Goal: Task Accomplishment & Management: Use online tool/utility

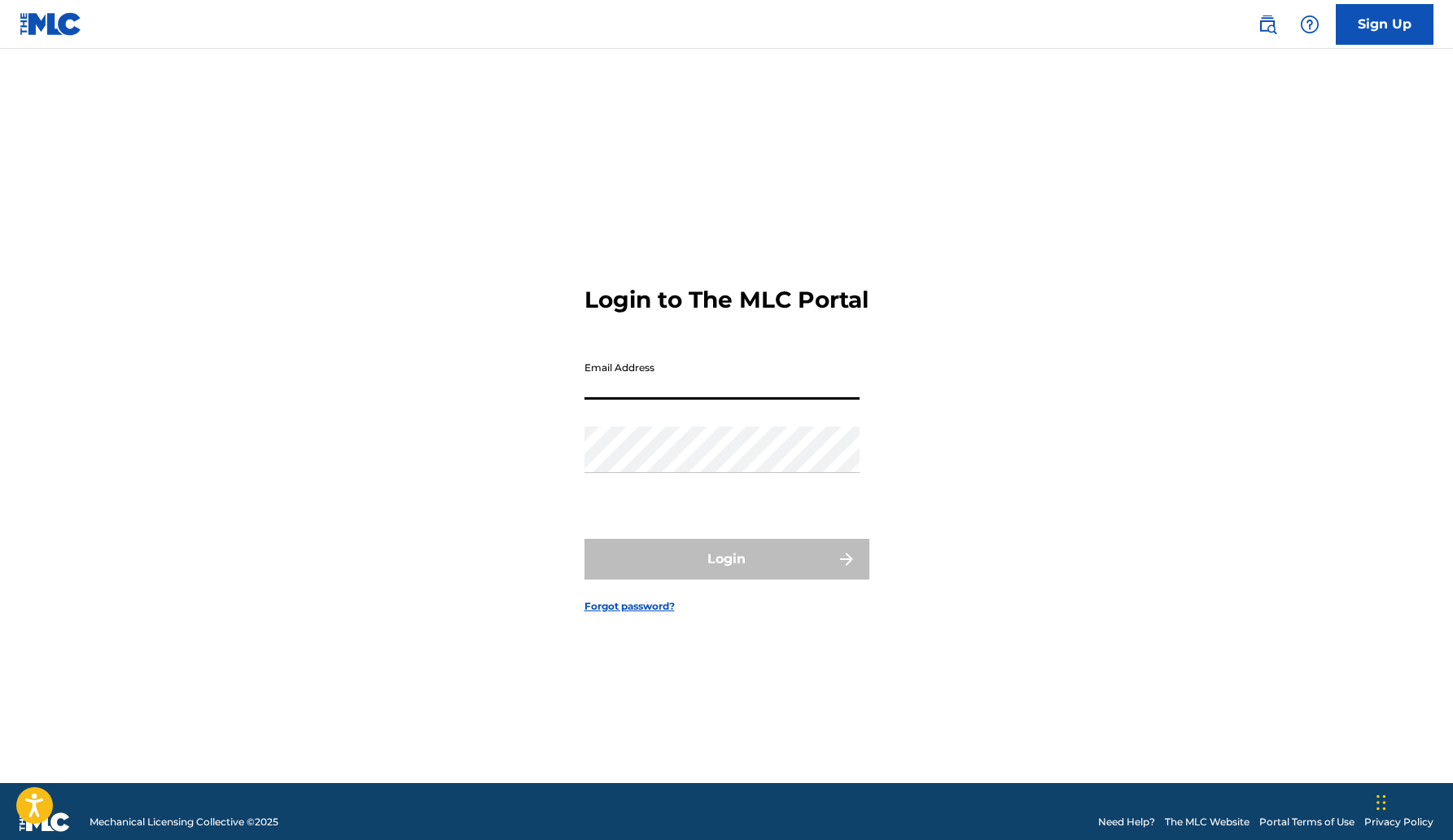
click at [696, 395] on input "Email Address" at bounding box center [722, 376] width 275 height 46
click at [787, 400] on input "[EMAIL_ADDRESS][DOMAIN_NAME]" at bounding box center [722, 376] width 275 height 46
drag, startPoint x: 787, startPoint y: 403, endPoint x: 550, endPoint y: 400, distance: 237.0
click at [550, 400] on div "Login to The MLC Portal Email Address [EMAIL_ADDRESS][DOMAIN_NAME] Password Log…" at bounding box center [726, 436] width 1139 height 693
type input "[EMAIL_ADDRESS][DOMAIN_NAME]"
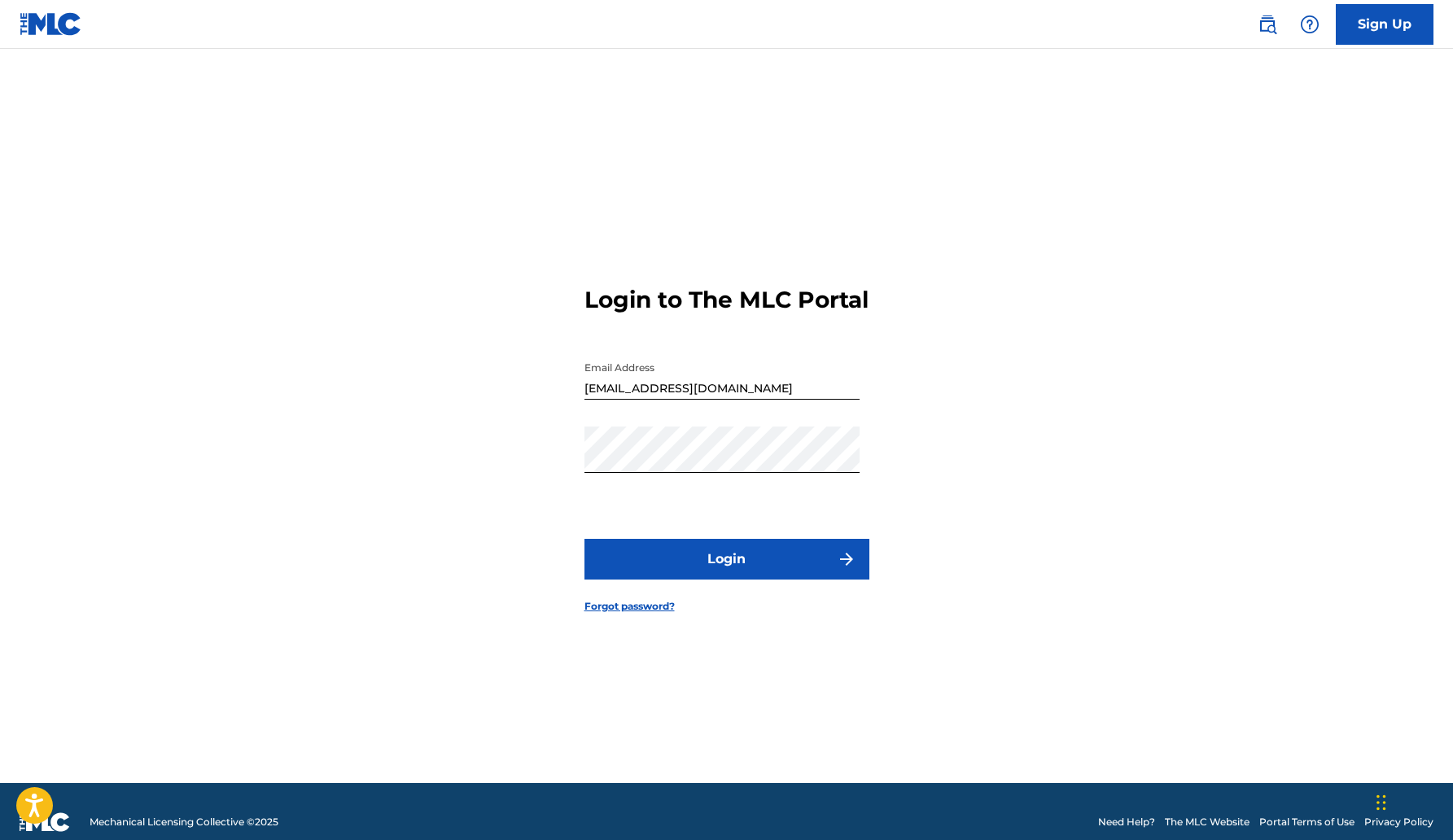
click at [738, 573] on button "Login" at bounding box center [726, 559] width 285 height 41
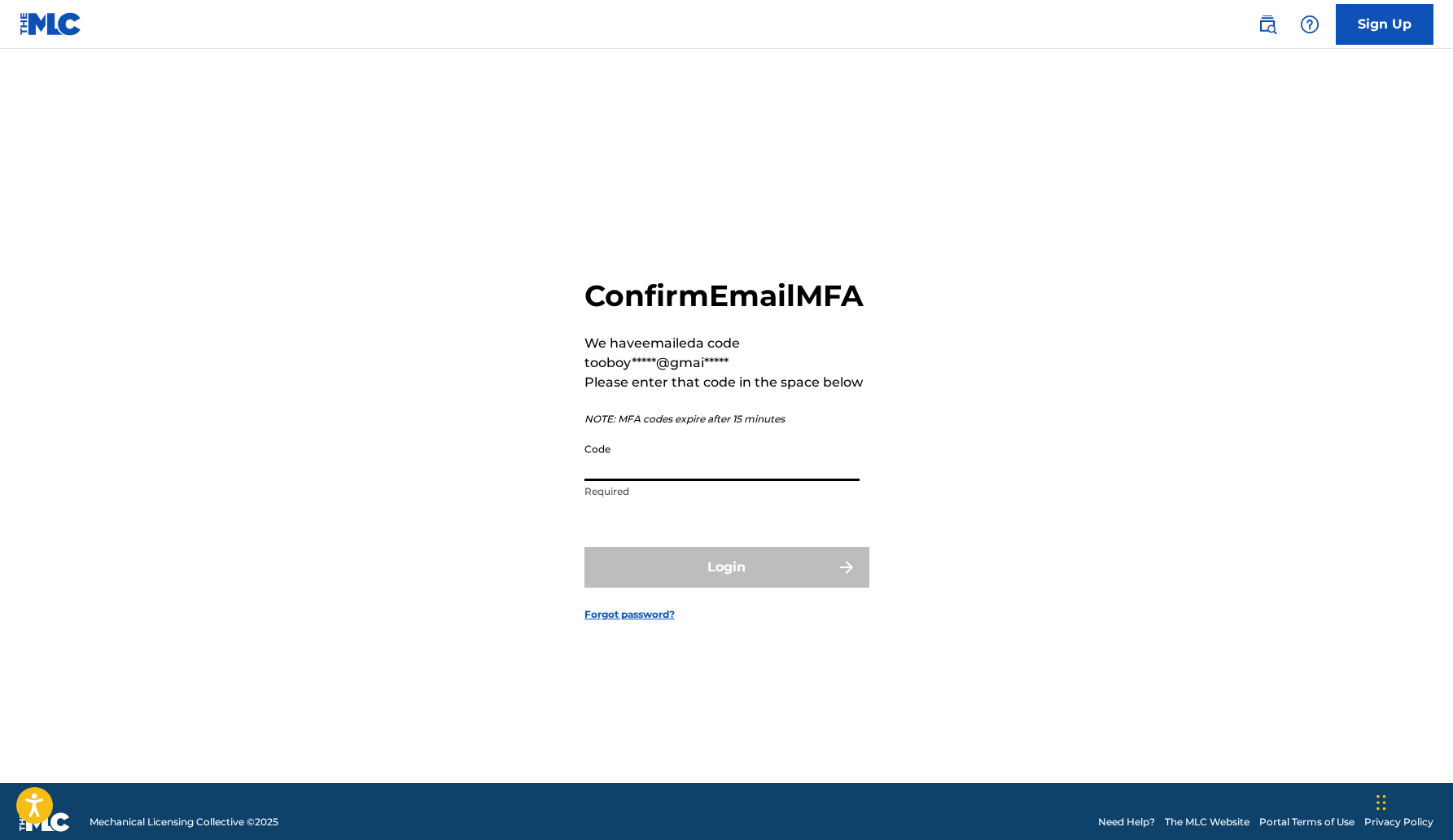
click at [631, 481] on input "Code" at bounding box center [722, 458] width 275 height 46
paste input "169294"
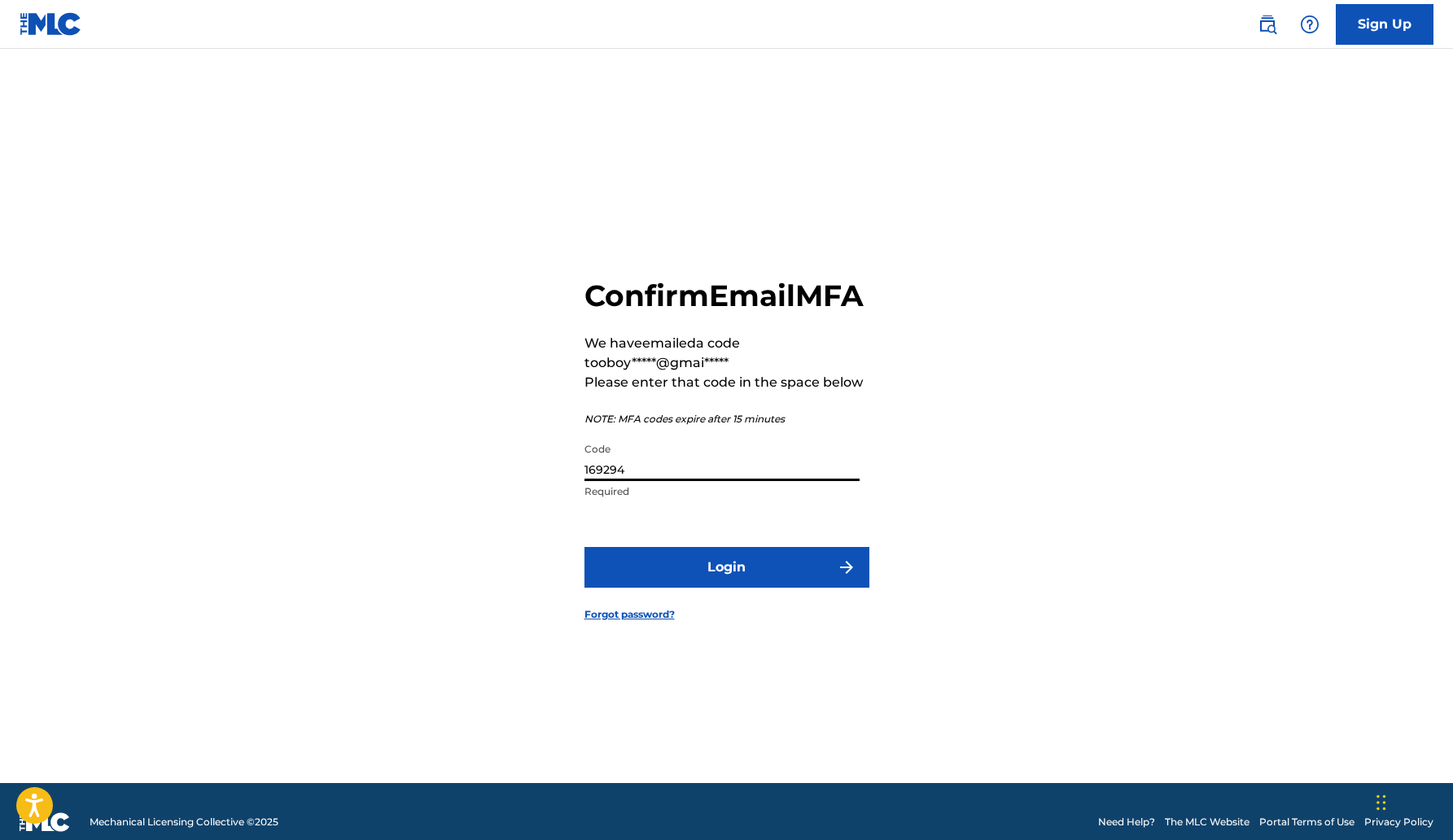
type input "169294"
click at [702, 588] on button "Login" at bounding box center [726, 567] width 285 height 41
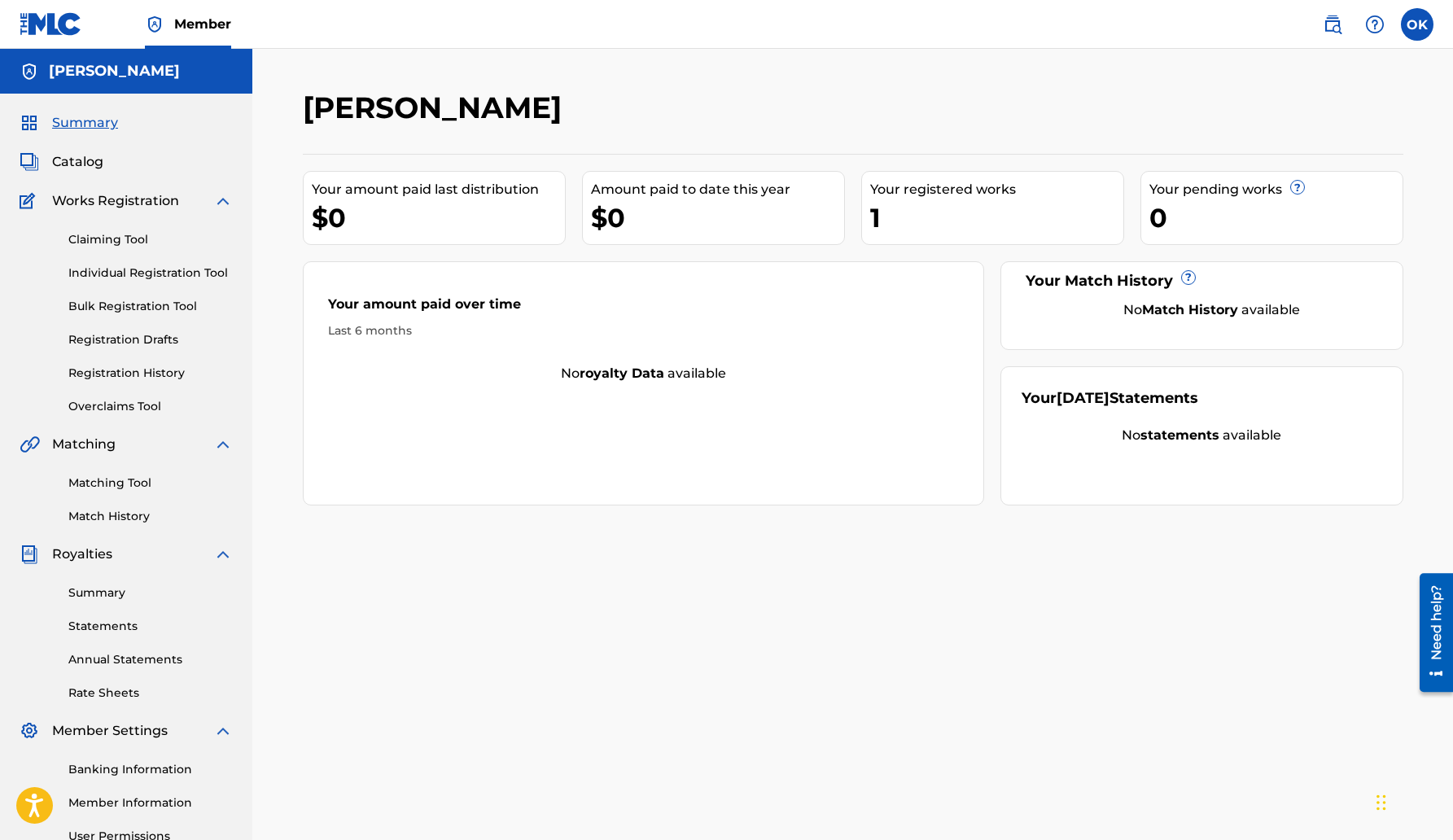
click at [107, 489] on link "Matching Tool" at bounding box center [150, 482] width 164 height 17
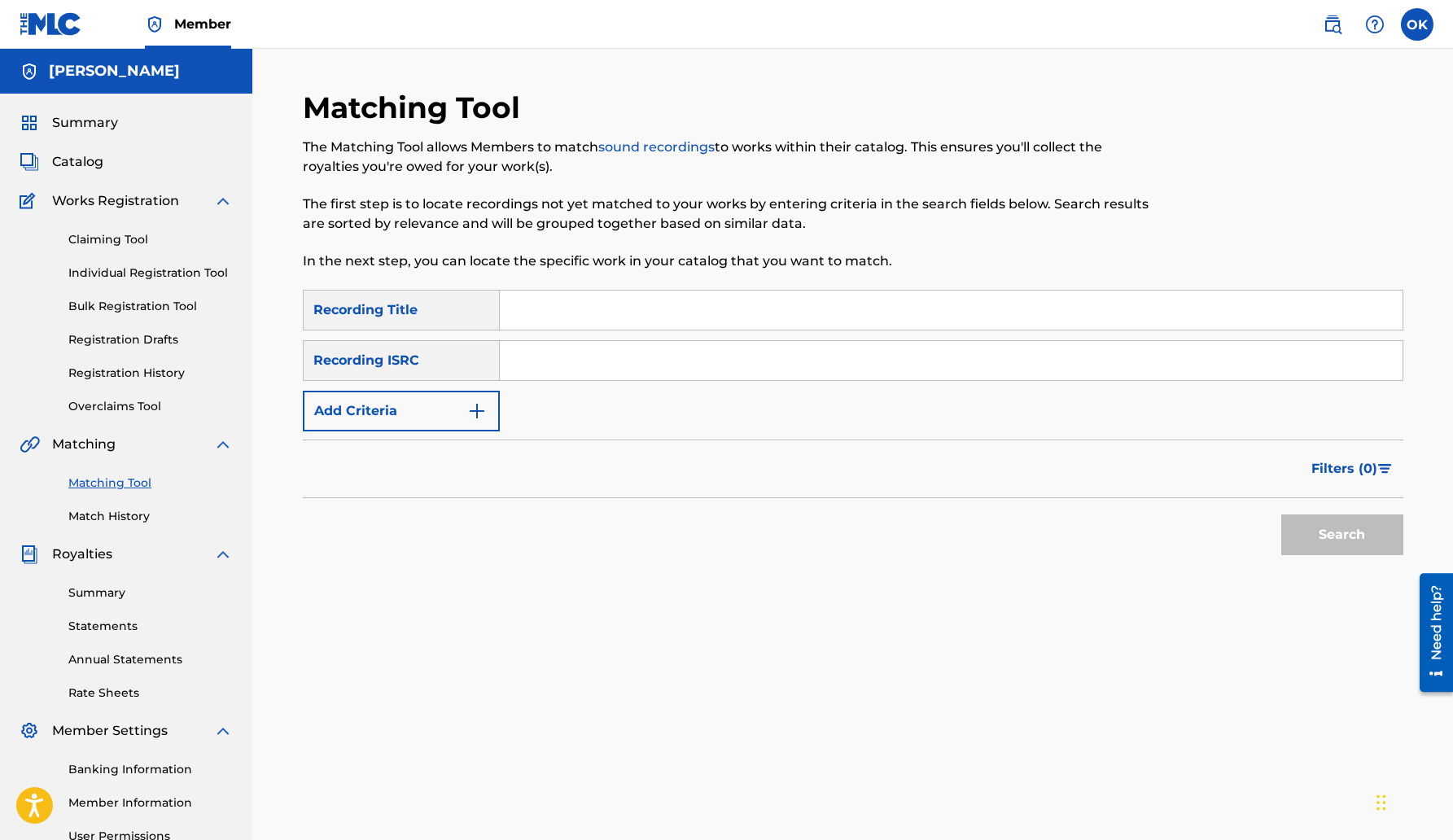
click at [106, 505] on div "Matching Tool Match History" at bounding box center [126, 490] width 213 height 71
click at [111, 520] on link "Match History" at bounding box center [150, 516] width 164 height 17
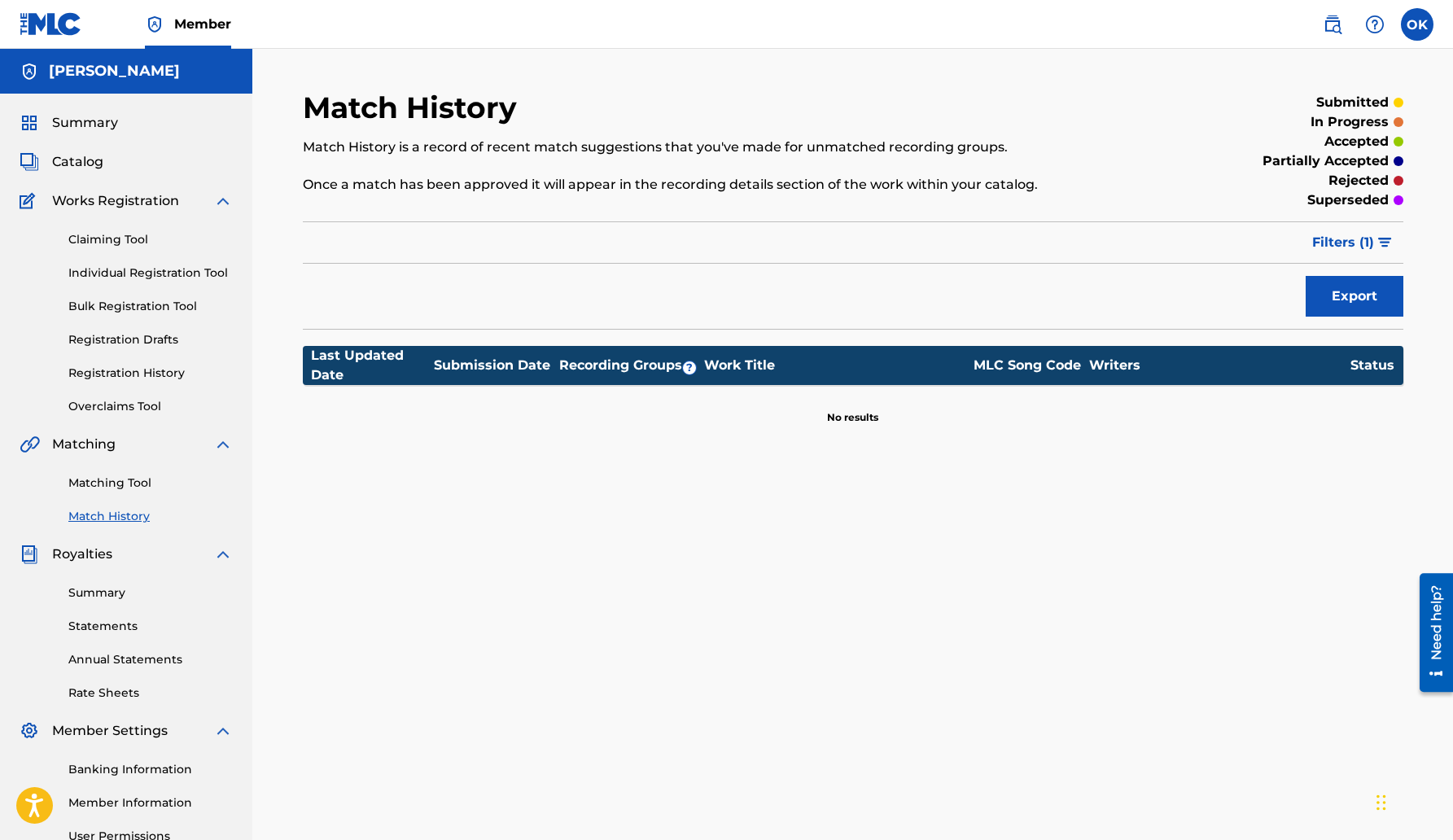
click at [120, 242] on link "Claiming Tool" at bounding box center [150, 239] width 164 height 17
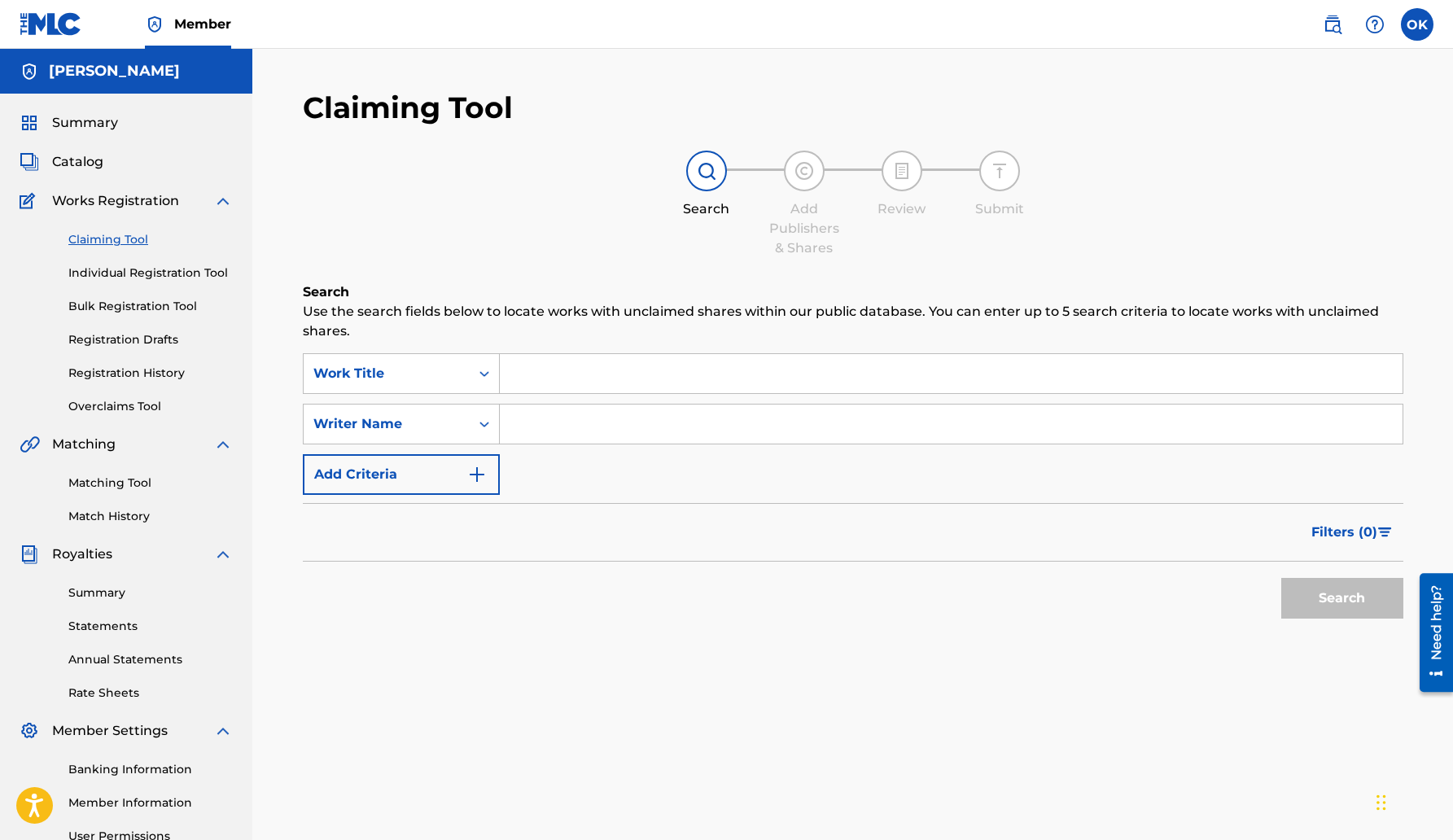
click at [125, 280] on link "Individual Registration Tool" at bounding box center [150, 273] width 164 height 17
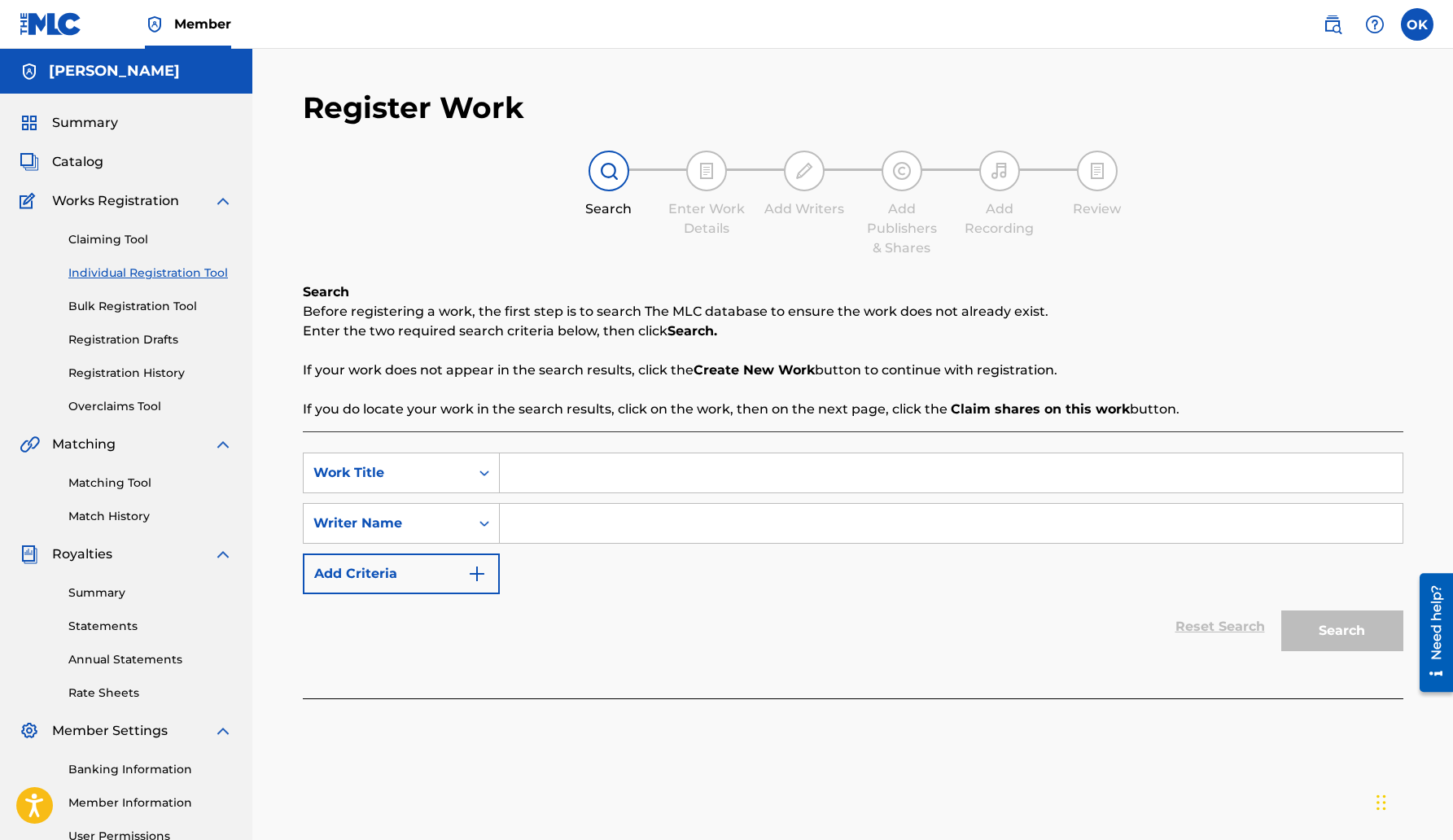
click at [123, 309] on link "Bulk Registration Tool" at bounding box center [150, 306] width 164 height 17
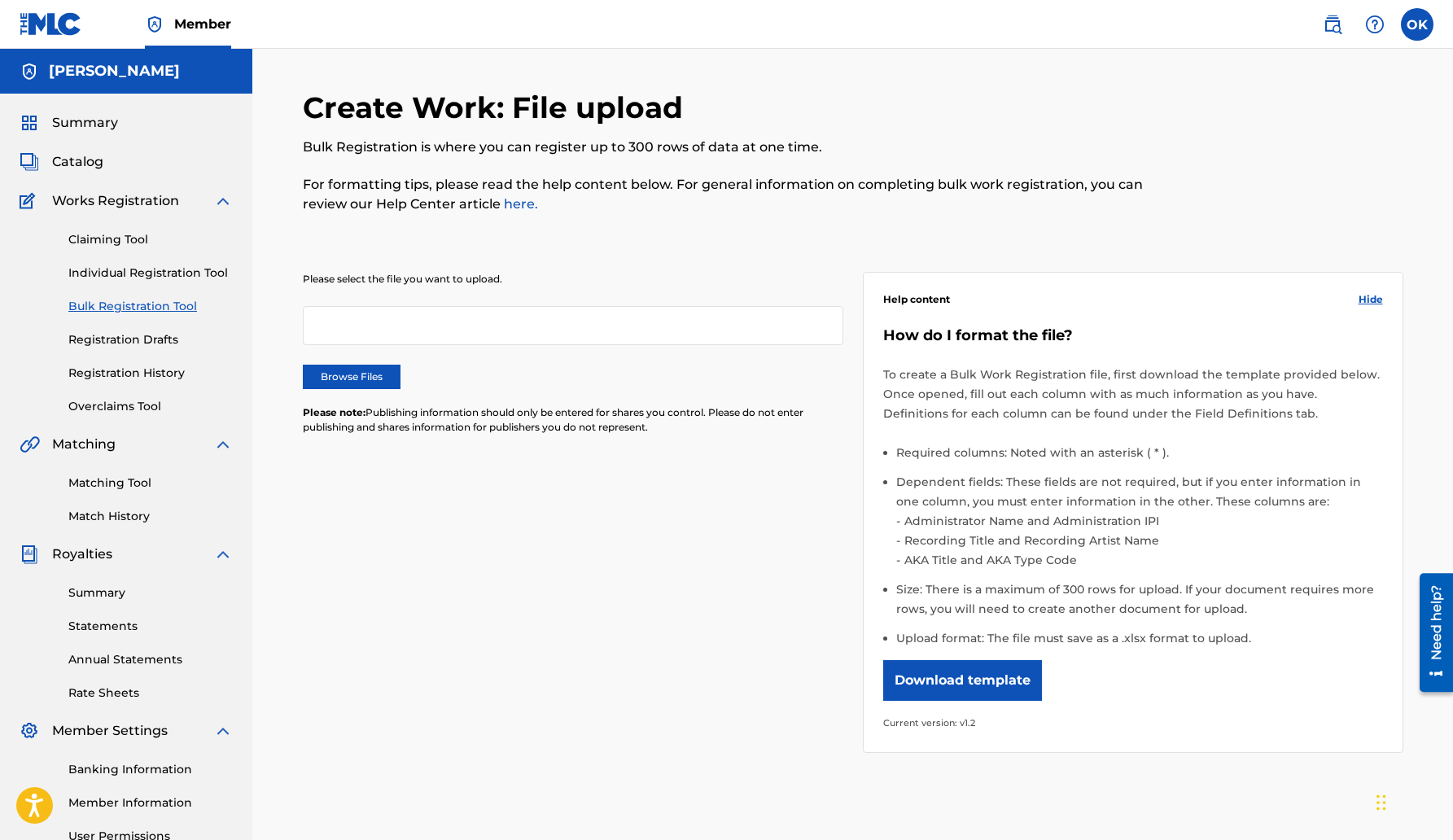
click at [136, 341] on link "Registration Drafts" at bounding box center [150, 339] width 164 height 17
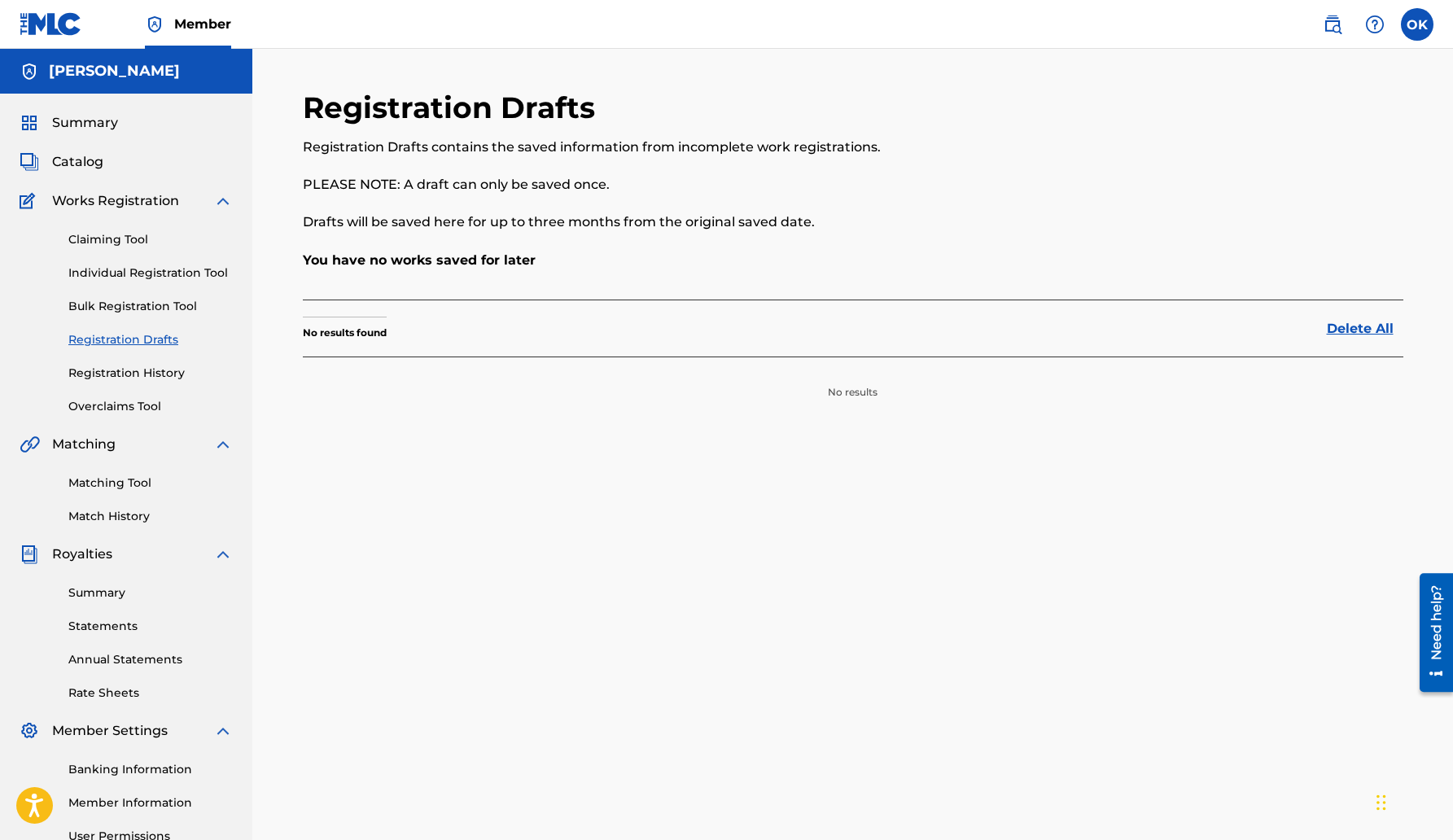
click at [135, 363] on div "Claiming Tool Individual Registration Tool Bulk Registration Tool Registration …" at bounding box center [126, 313] width 213 height 204
click at [137, 376] on link "Registration History" at bounding box center [150, 373] width 164 height 17
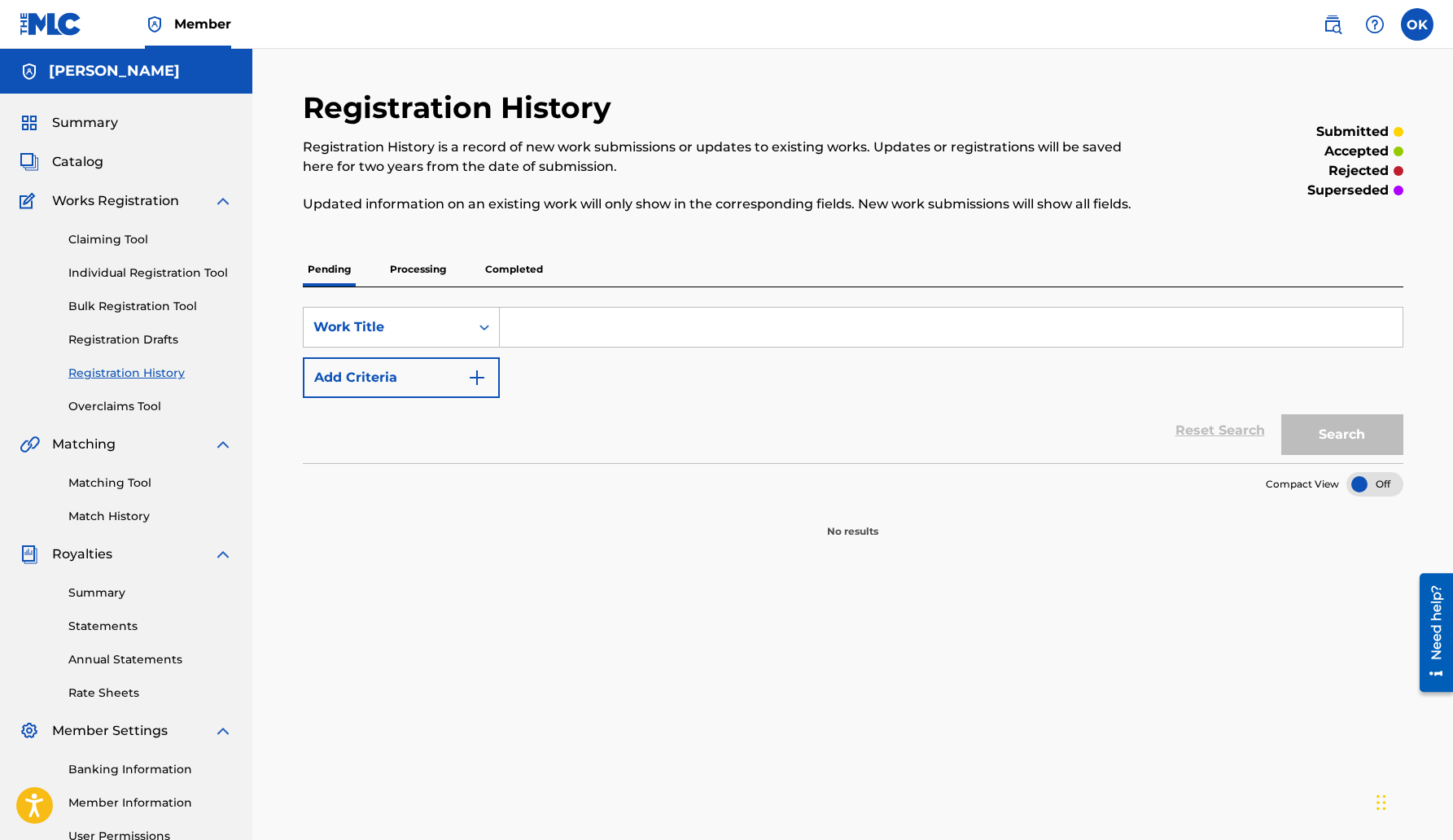
click at [139, 411] on link "Overclaims Tool" at bounding box center [150, 406] width 164 height 17
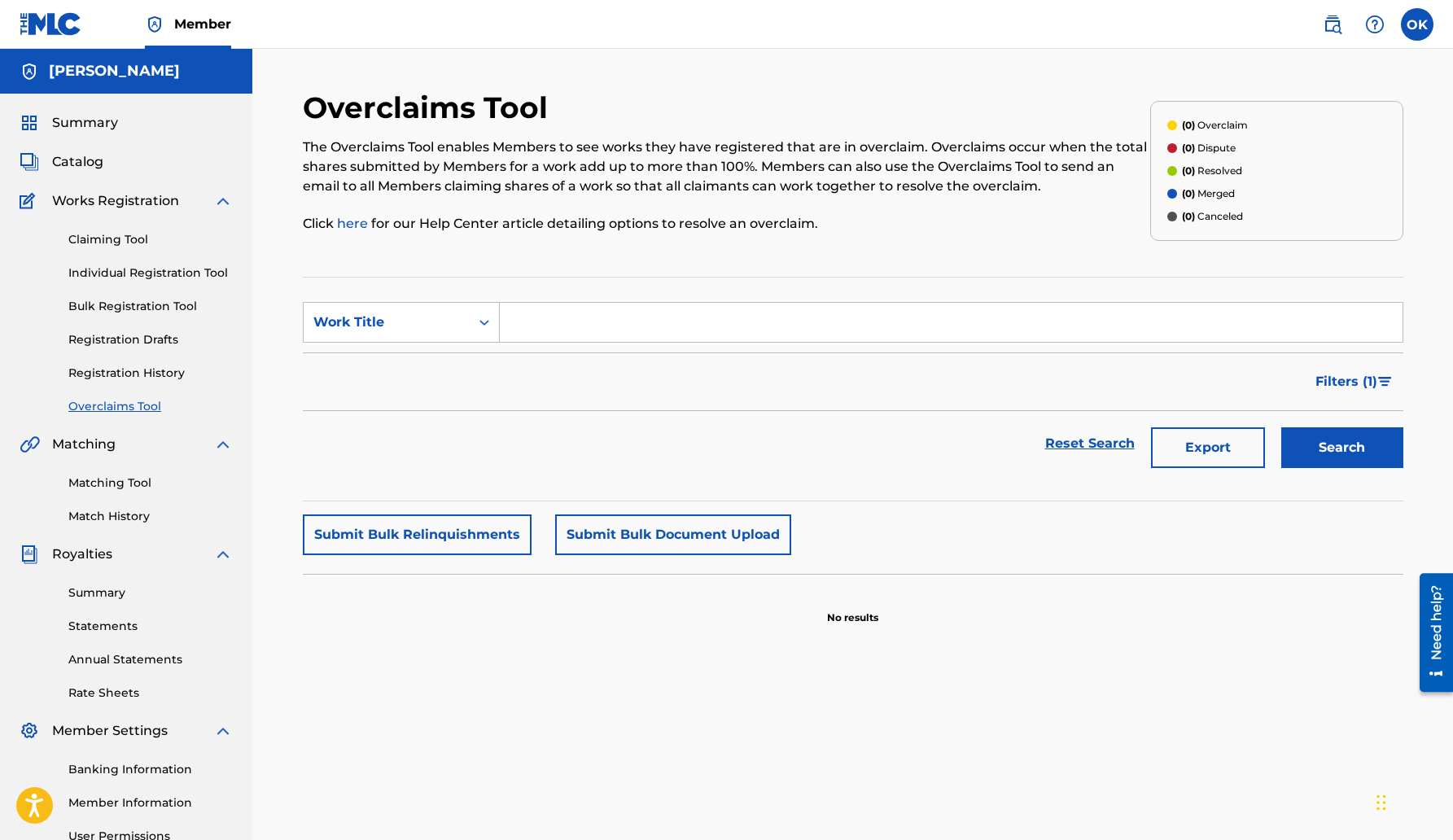
click at [93, 596] on link "Summary" at bounding box center [150, 592] width 164 height 17
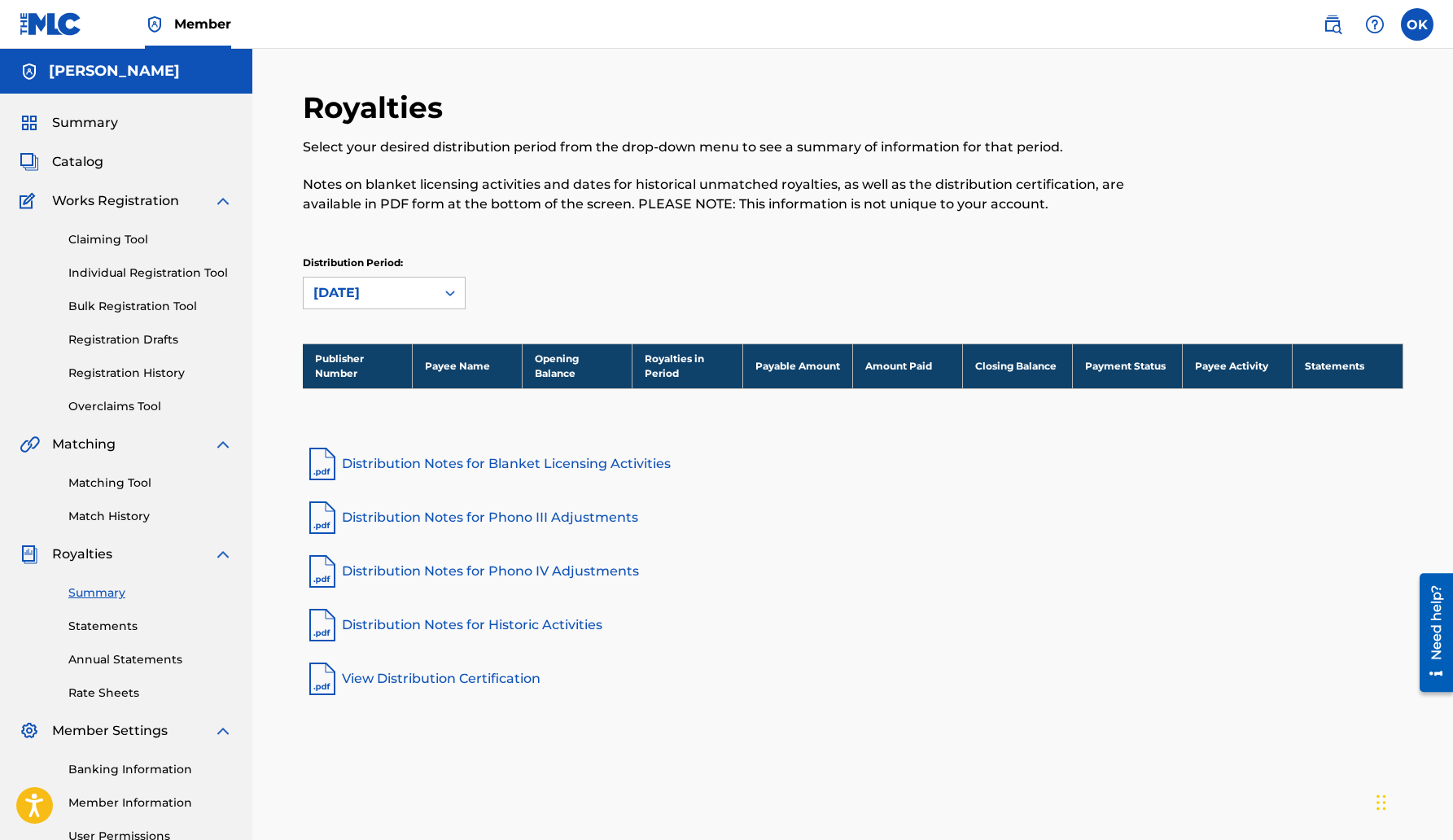
click at [102, 624] on link "Statements" at bounding box center [150, 626] width 164 height 17
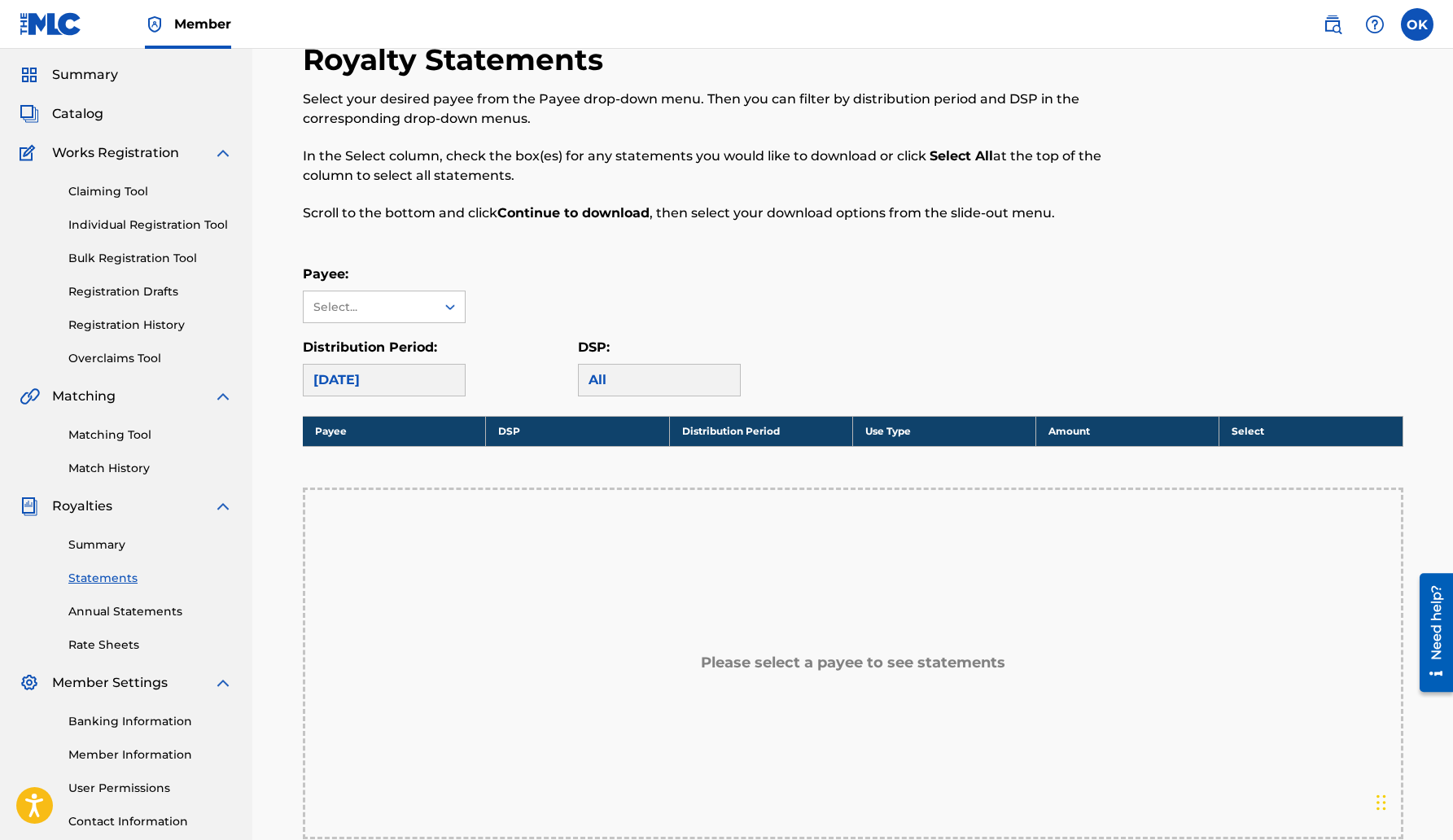
scroll to position [49, 0]
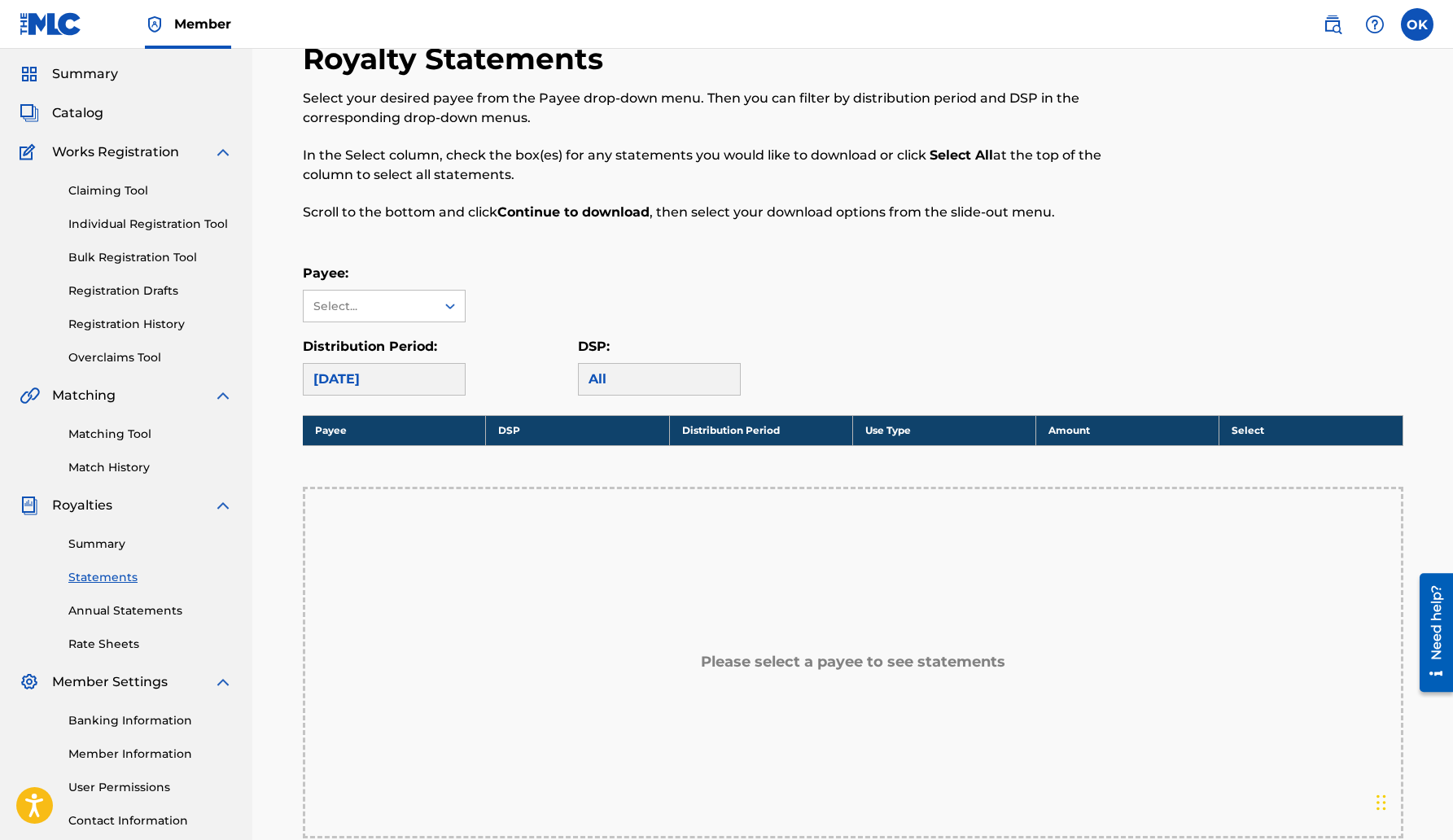
click at [104, 620] on div "Summary Statements Annual Statements Rate Sheets" at bounding box center [126, 583] width 213 height 138
click at [103, 611] on link "Annual Statements" at bounding box center [150, 610] width 164 height 17
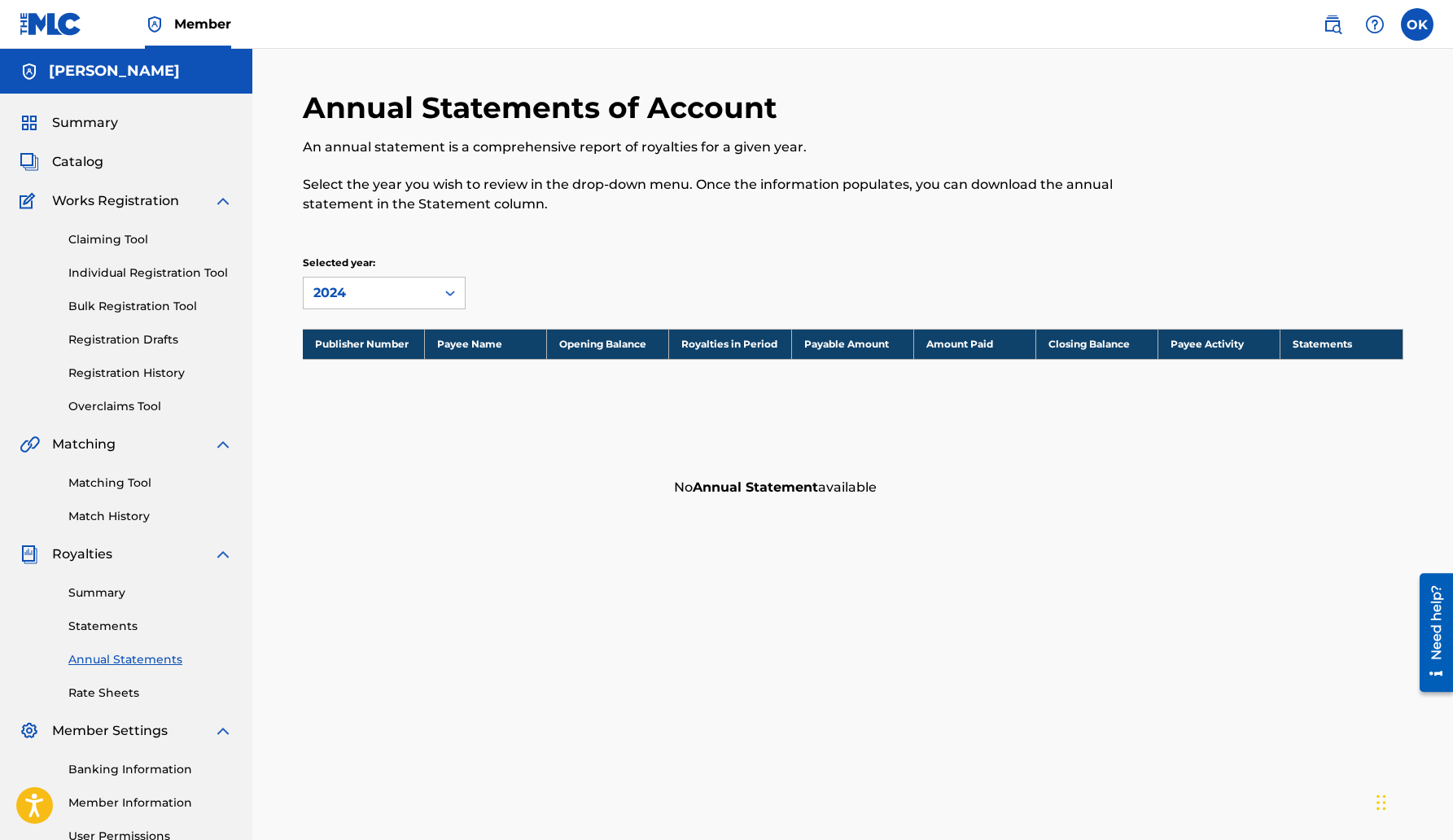
click at [106, 691] on link "Rate Sheets" at bounding box center [150, 693] width 164 height 17
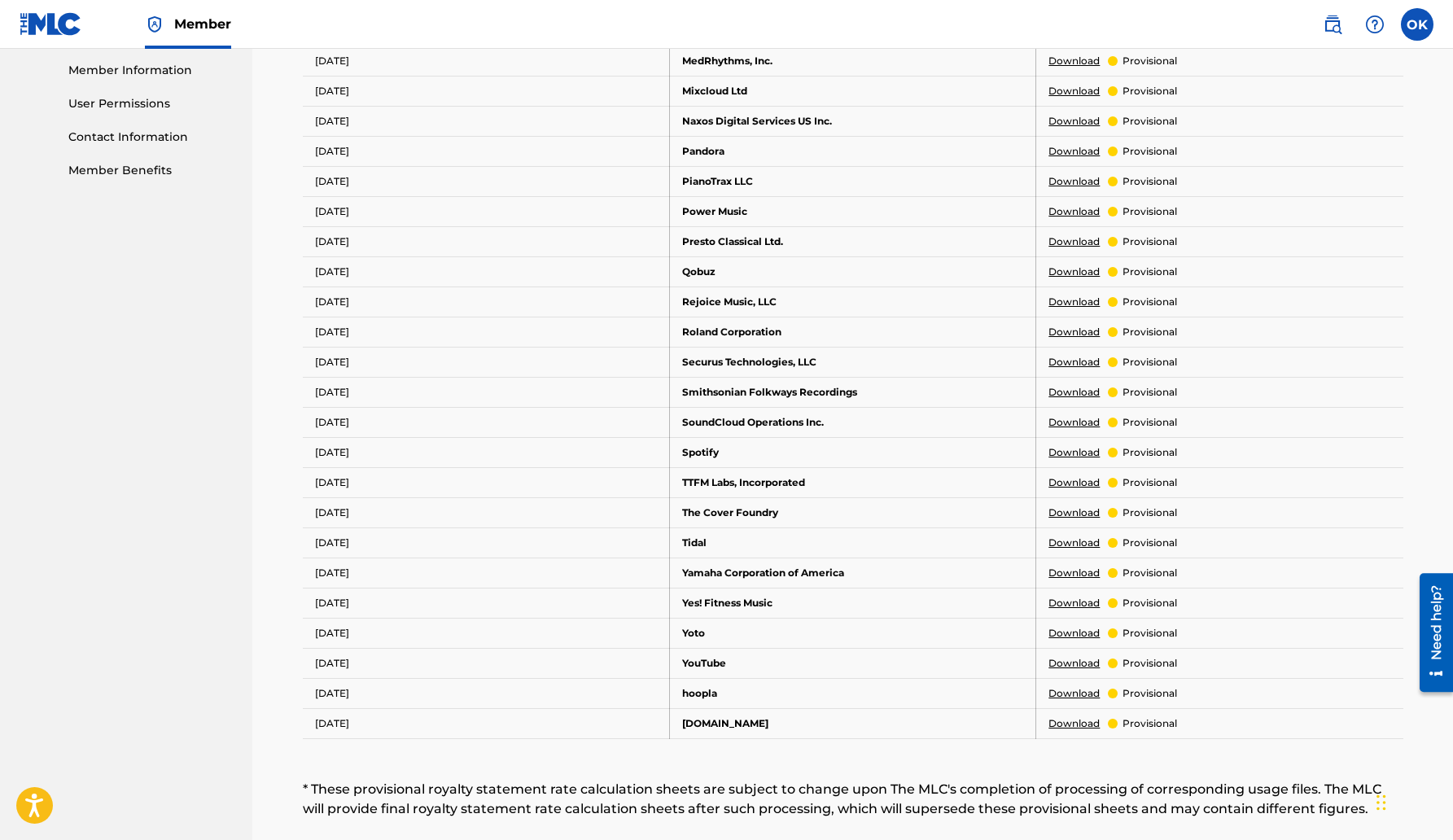
scroll to position [750, 0]
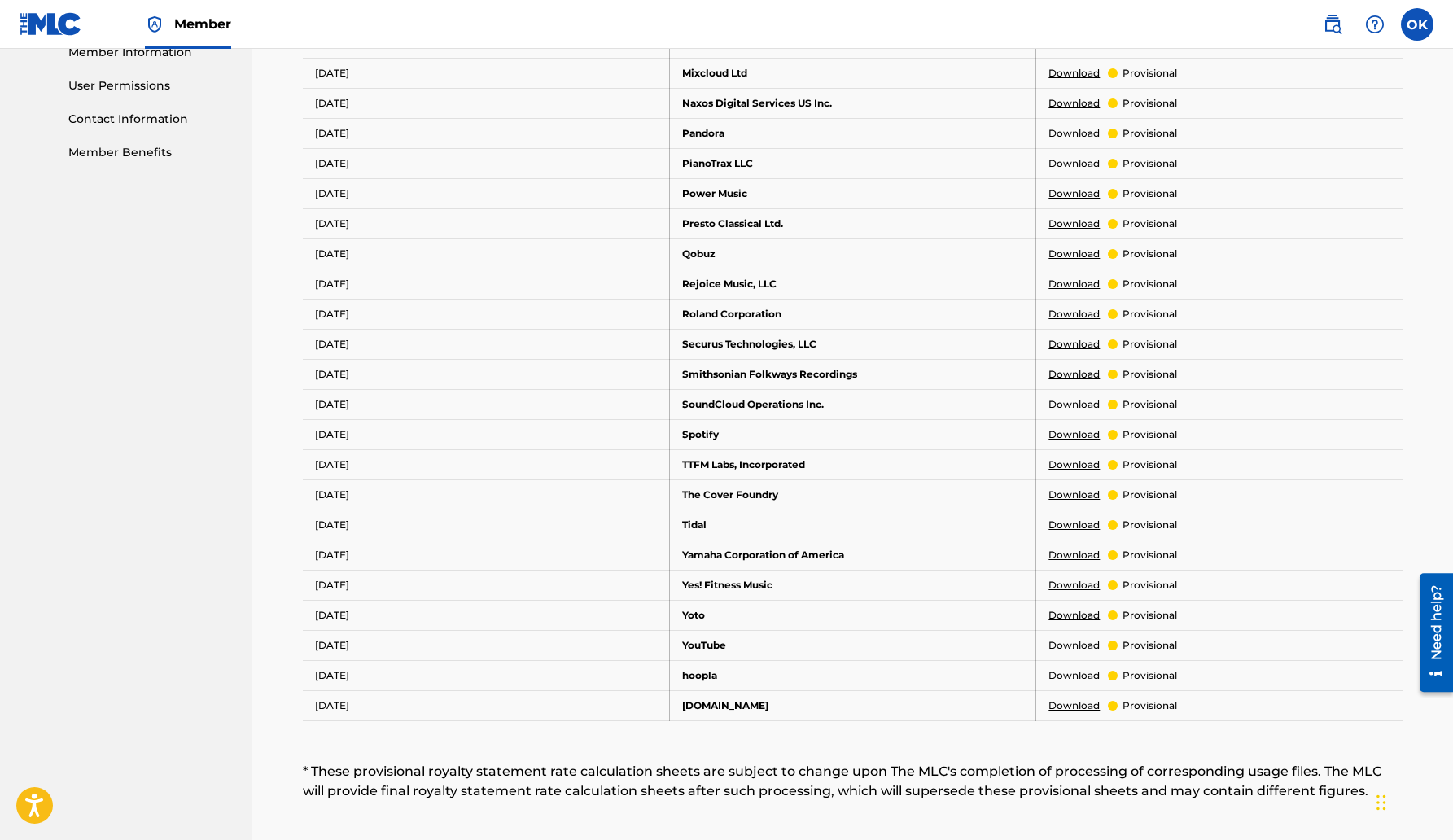
click at [1072, 649] on link "Download" at bounding box center [1075, 646] width 52 height 15
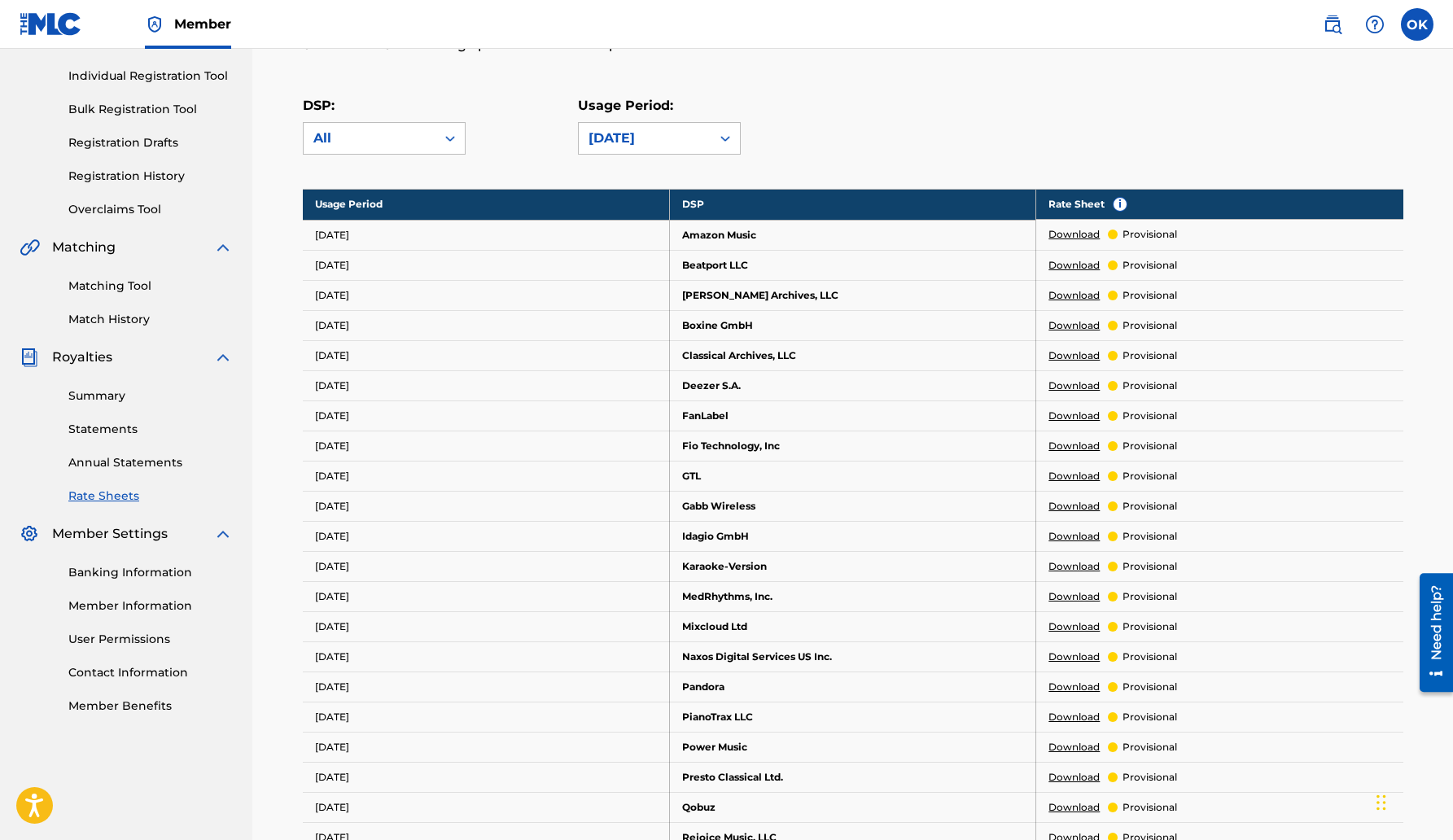
scroll to position [200, 0]
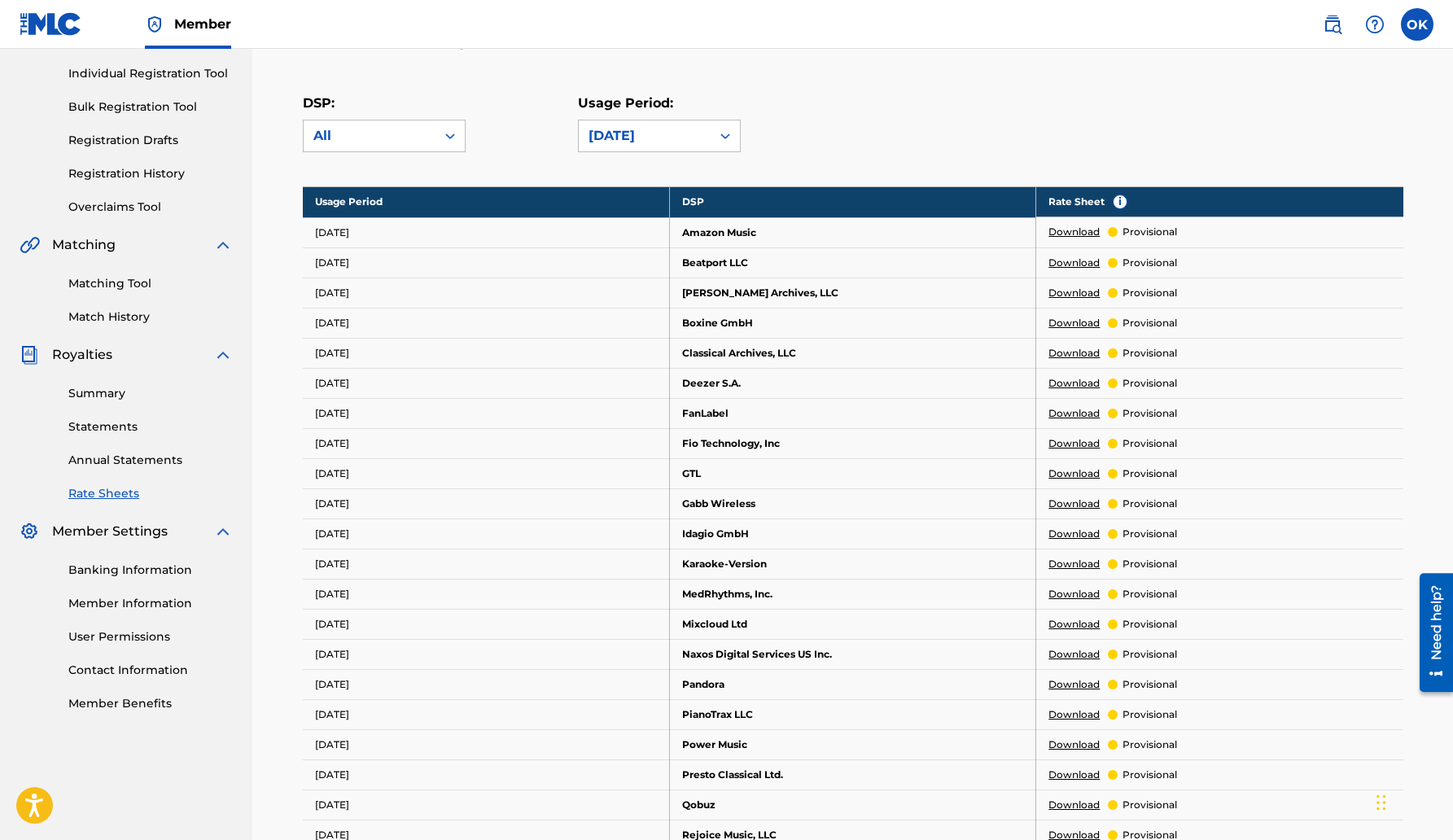
click at [1069, 384] on link "Download" at bounding box center [1075, 384] width 52 height 15
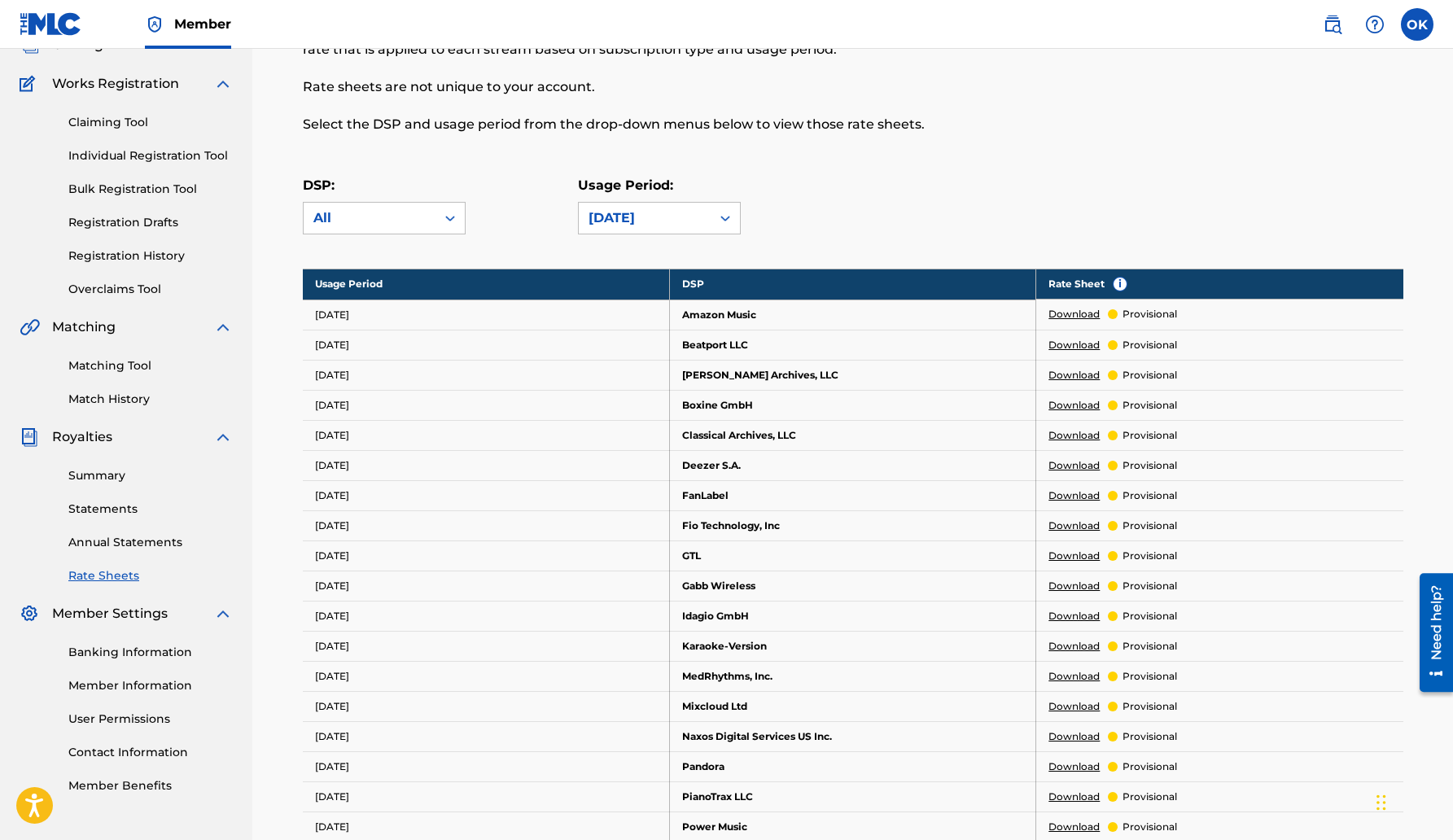
scroll to position [0, 0]
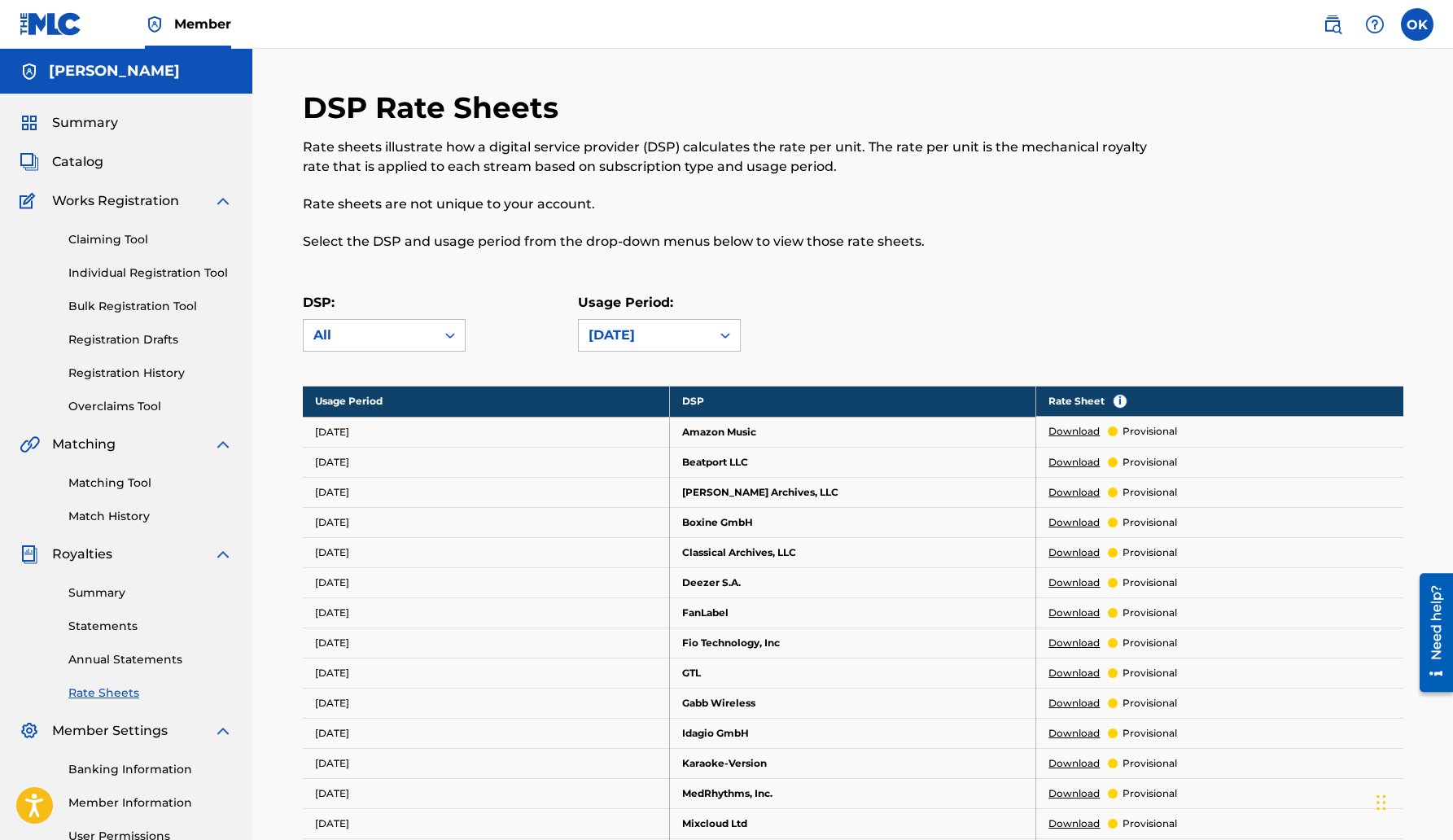
click at [89, 119] on span "Summary" at bounding box center [85, 123] width 66 height 20
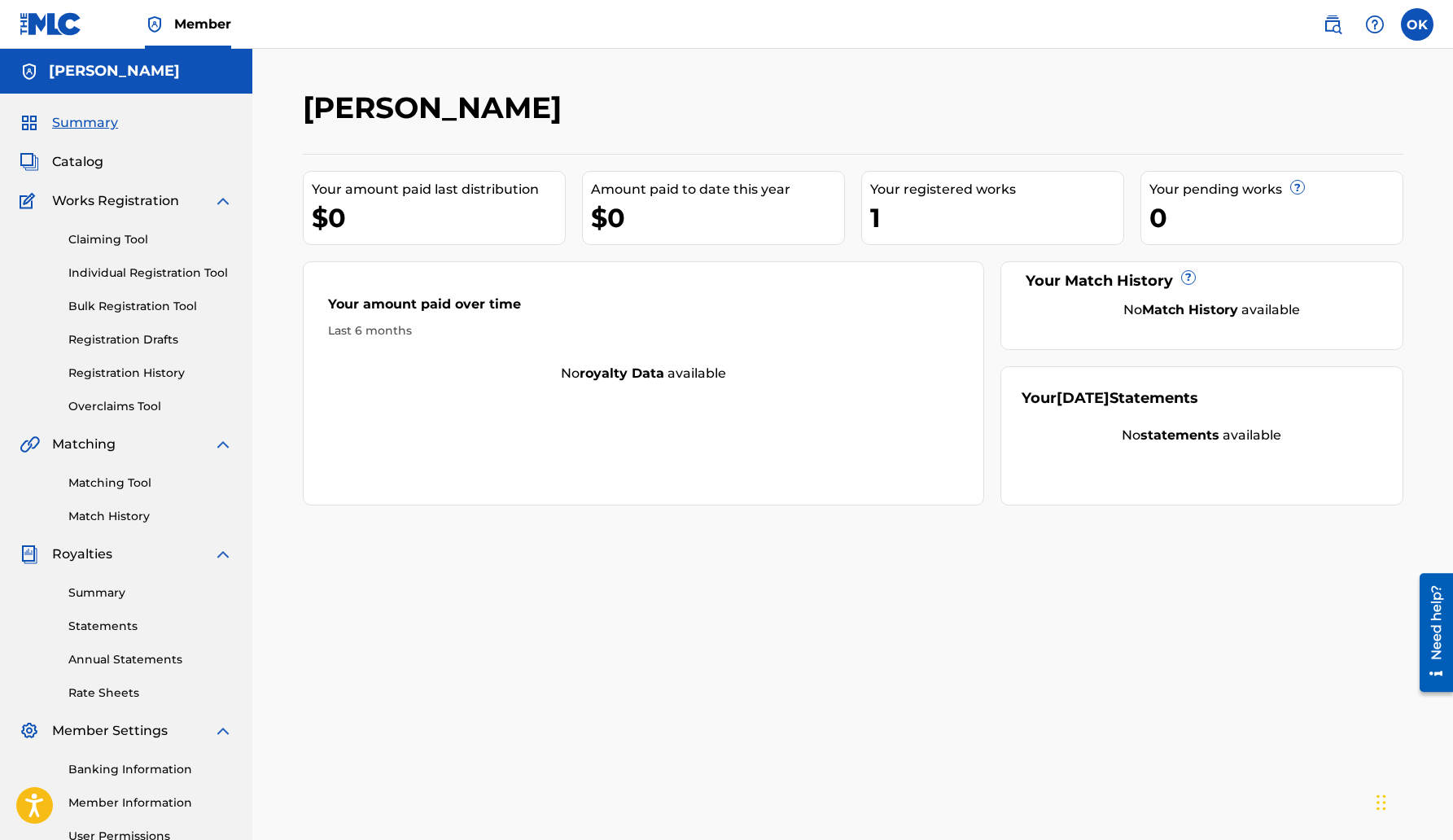
click at [72, 170] on span "Catalog" at bounding box center [78, 162] width 52 height 20
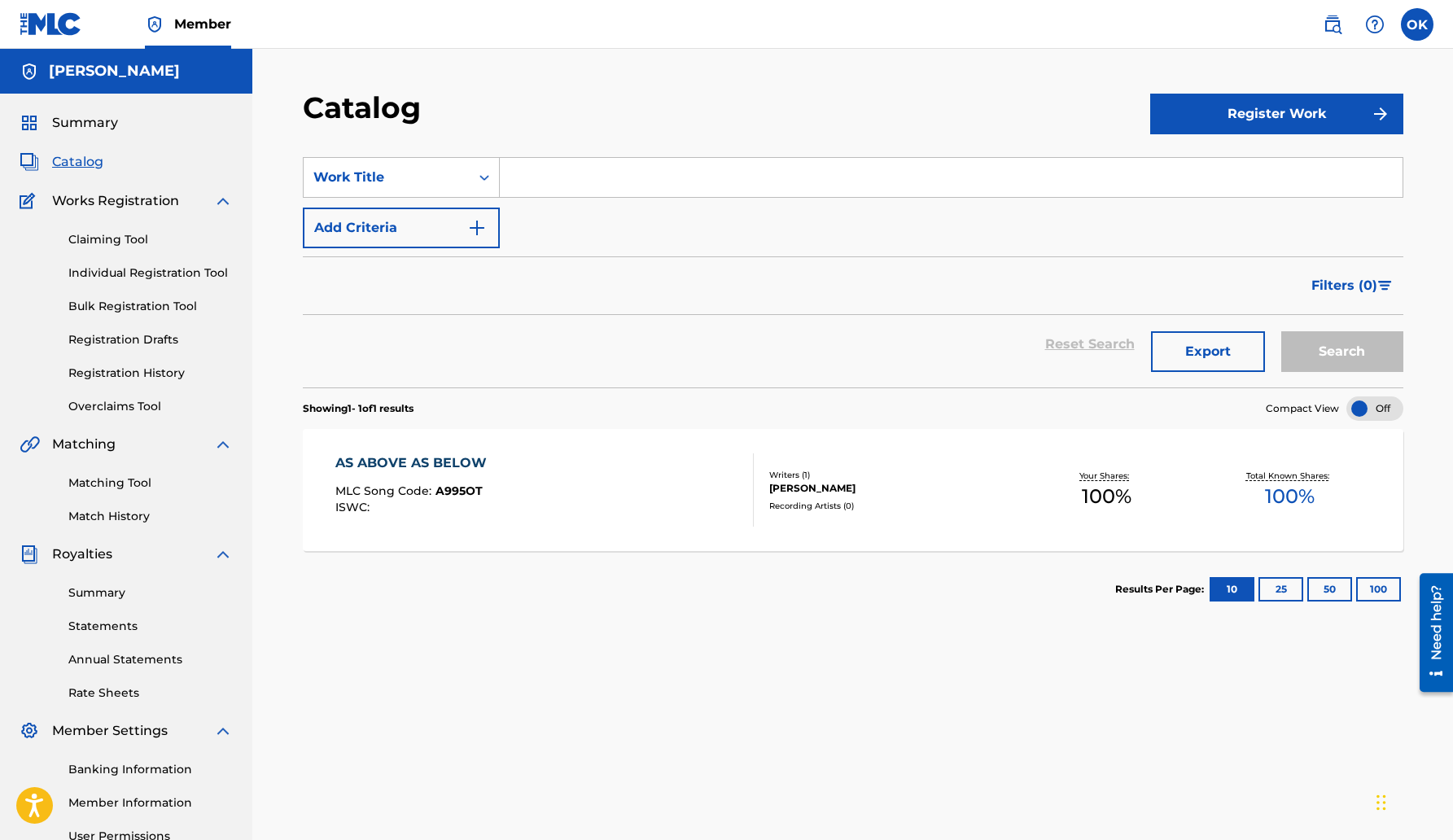
click at [520, 183] on input "Search Form" at bounding box center [951, 178] width 903 height 39
click at [114, 236] on link "Claiming Tool" at bounding box center [150, 239] width 164 height 17
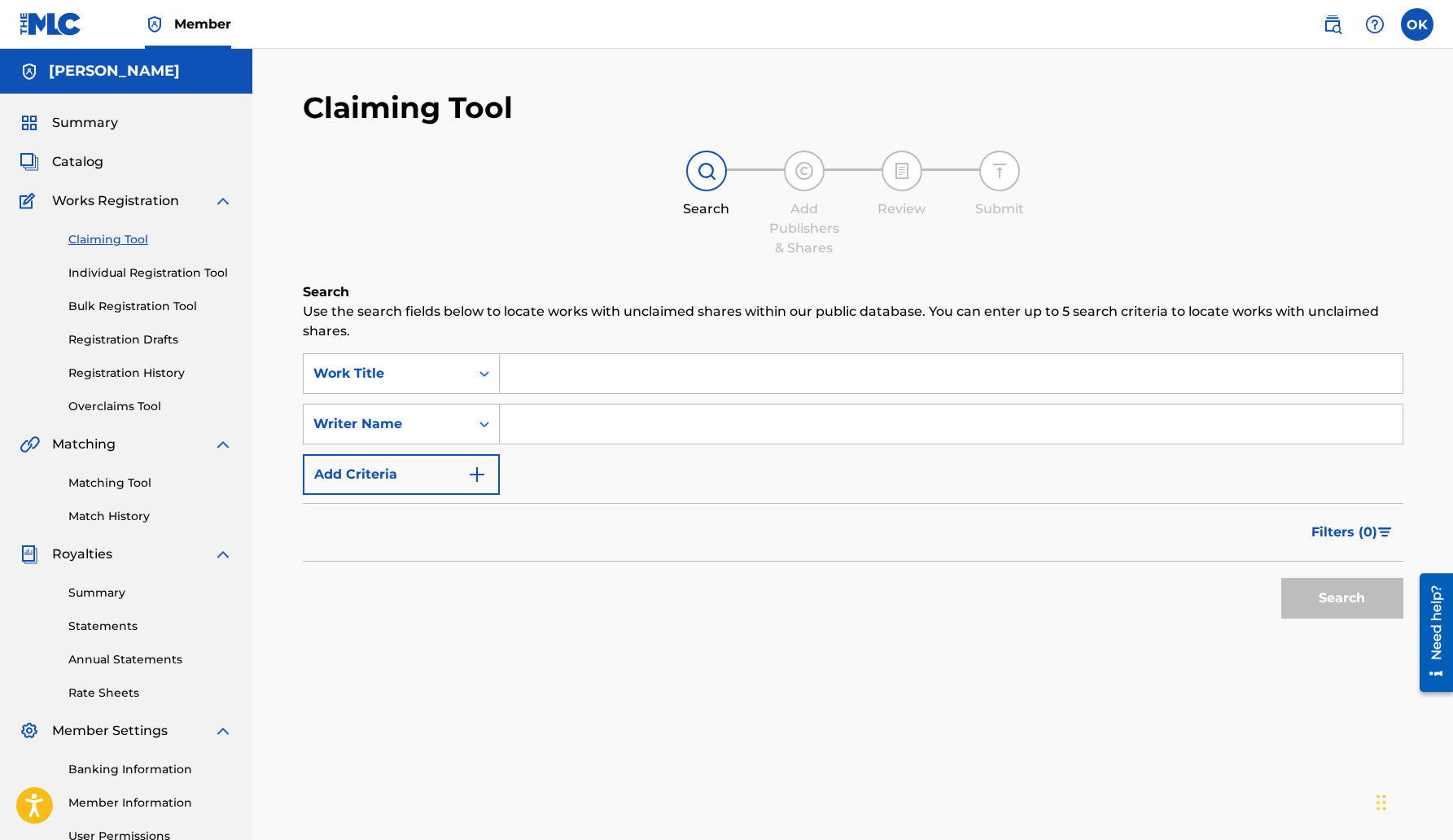
click at [559, 376] on input "Search Form" at bounding box center [951, 374] width 903 height 39
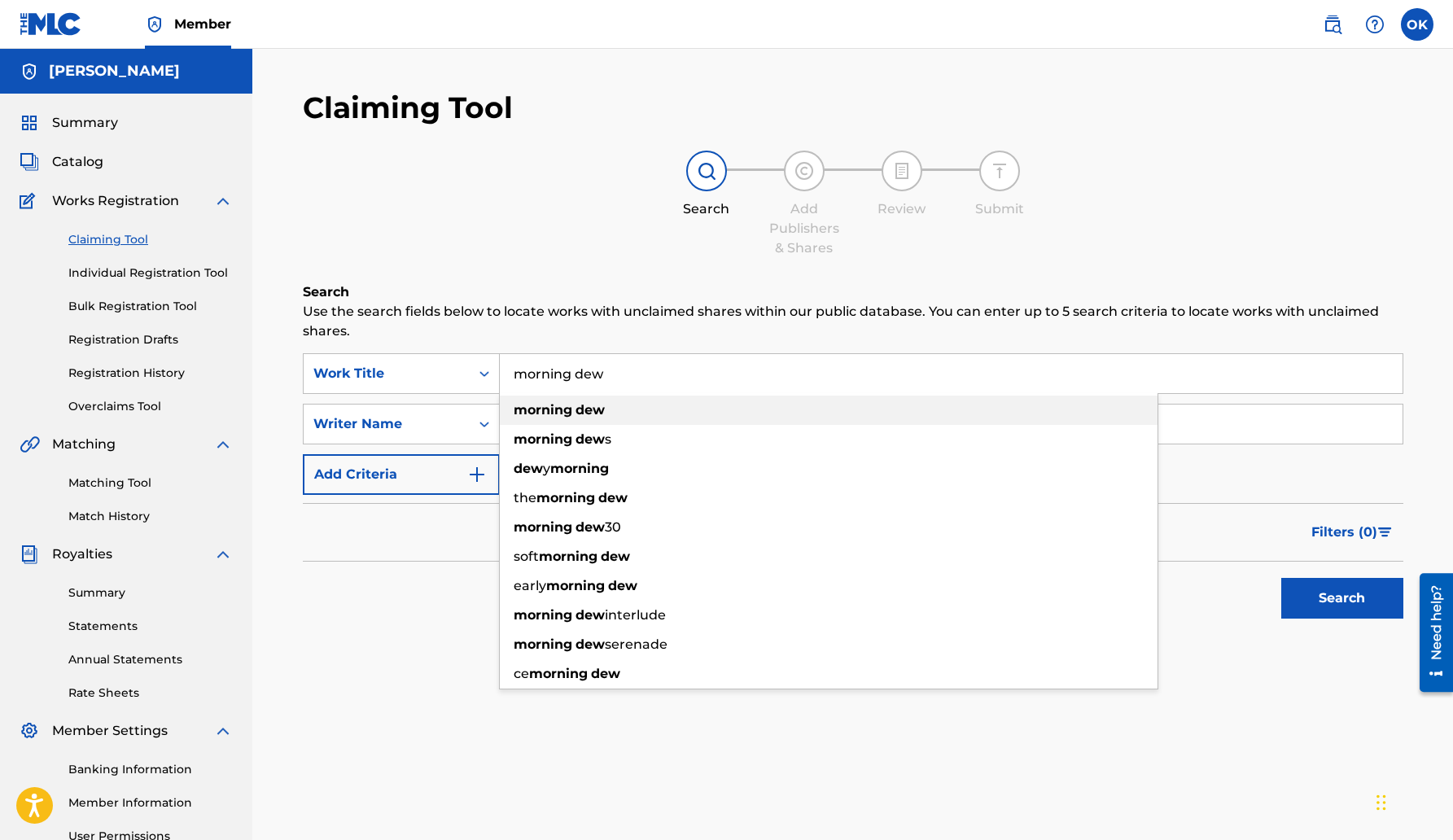
type input "morning dew"
click at [550, 401] on div "morning dew" at bounding box center [829, 410] width 658 height 29
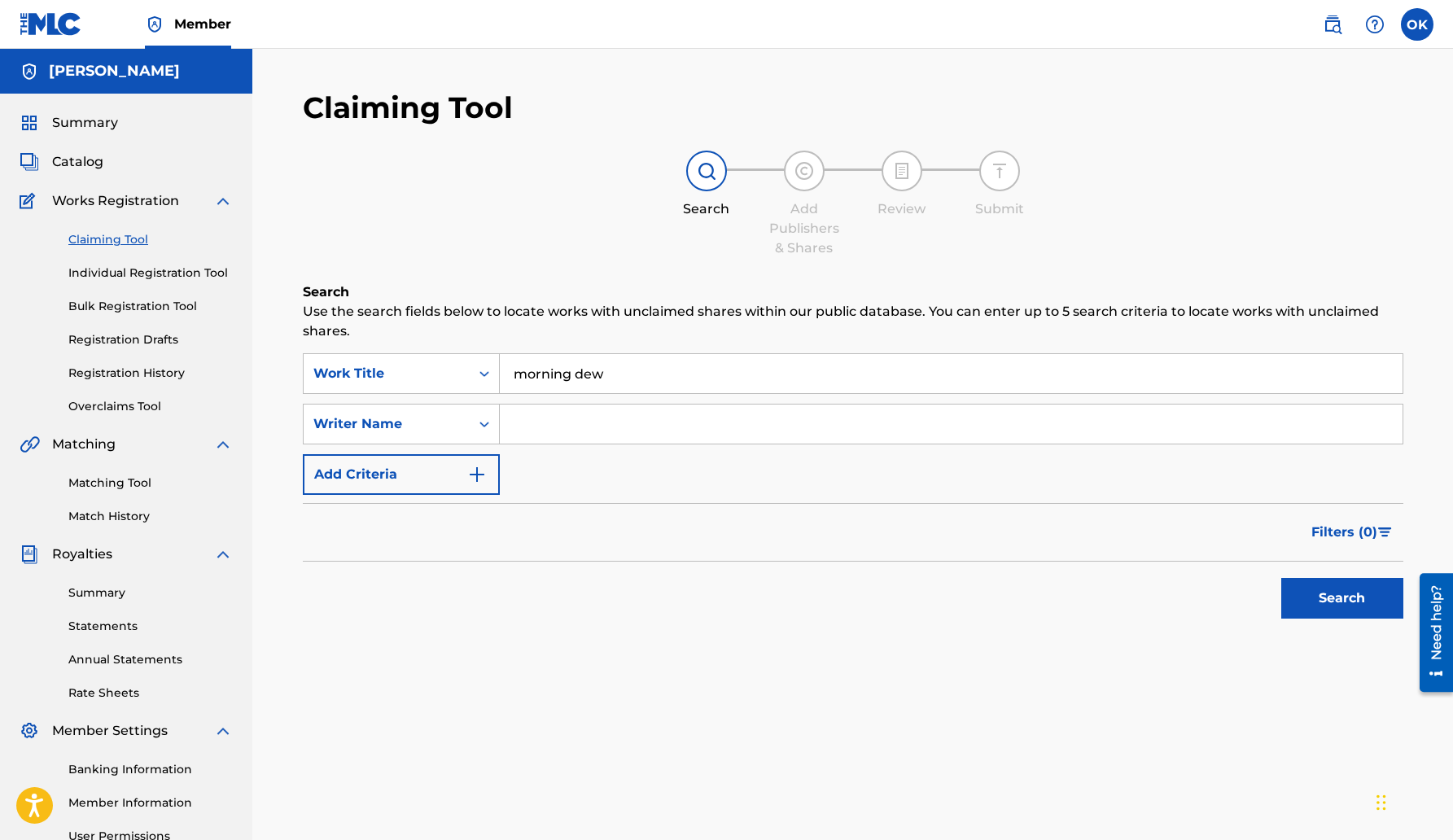
click at [551, 416] on input "Search Form" at bounding box center [951, 424] width 903 height 39
click at [1337, 591] on button "Search" at bounding box center [1343, 598] width 123 height 41
drag, startPoint x: 650, startPoint y: 423, endPoint x: 476, endPoint y: 425, distance: 174.0
click at [476, 425] on div "SearchWithCriteria7afce2d6-a8c8-4dc7-8d83-06713575982f Writer Name [PERSON_NAME]" at bounding box center [853, 424] width 1100 height 41
type input "e-law"
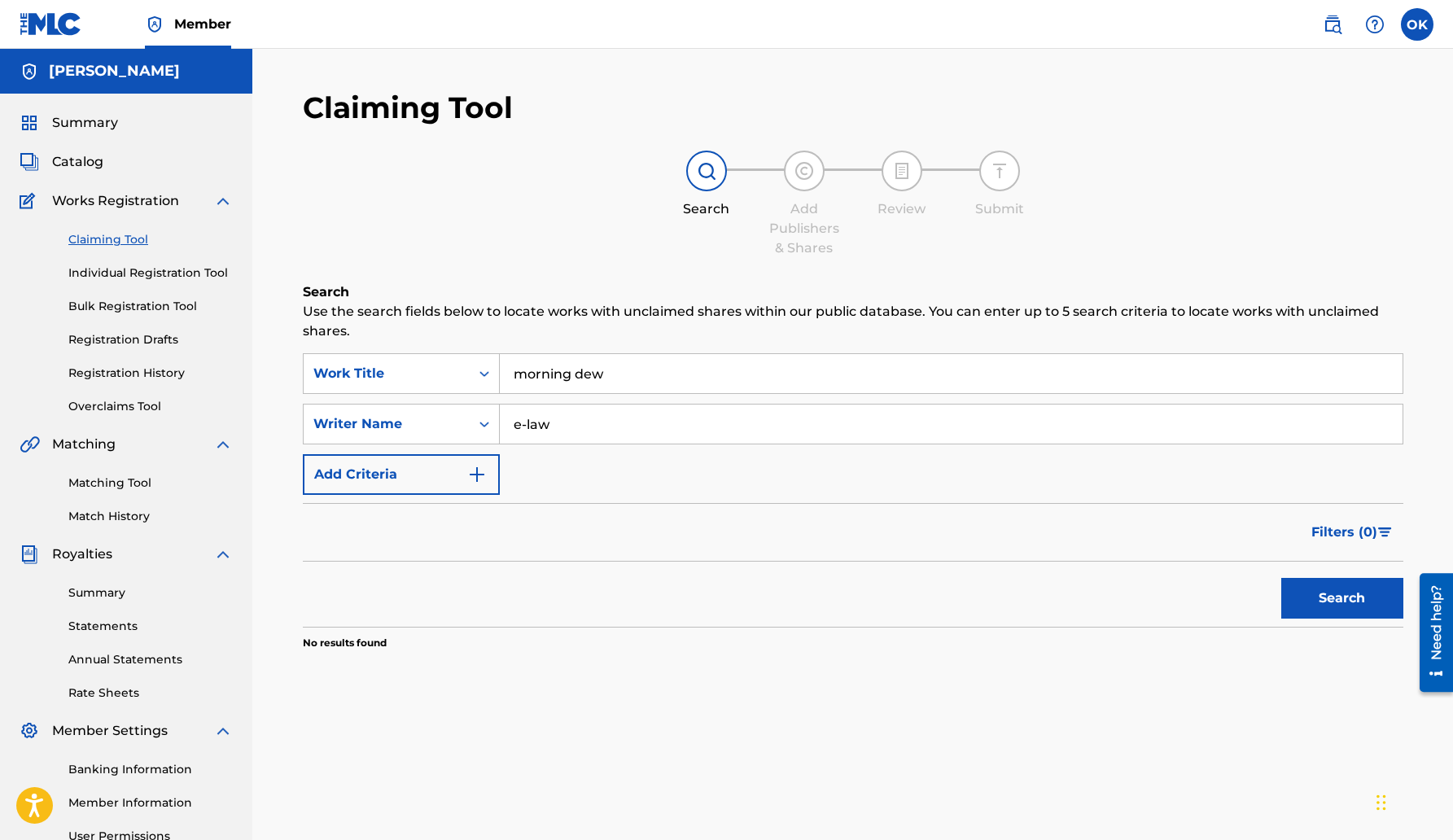
click at [1299, 605] on button "Search" at bounding box center [1343, 598] width 123 height 41
drag, startPoint x: 568, startPoint y: 423, endPoint x: 370, endPoint y: 423, distance: 198.0
click at [370, 423] on div "SearchWithCriteria7afce2d6-a8c8-4dc7-8d83-06713575982f Writer Name e-law" at bounding box center [853, 424] width 1100 height 41
click at [1327, 603] on button "Search" at bounding box center [1343, 598] width 123 height 41
